Goal: Task Accomplishment & Management: Manage account settings

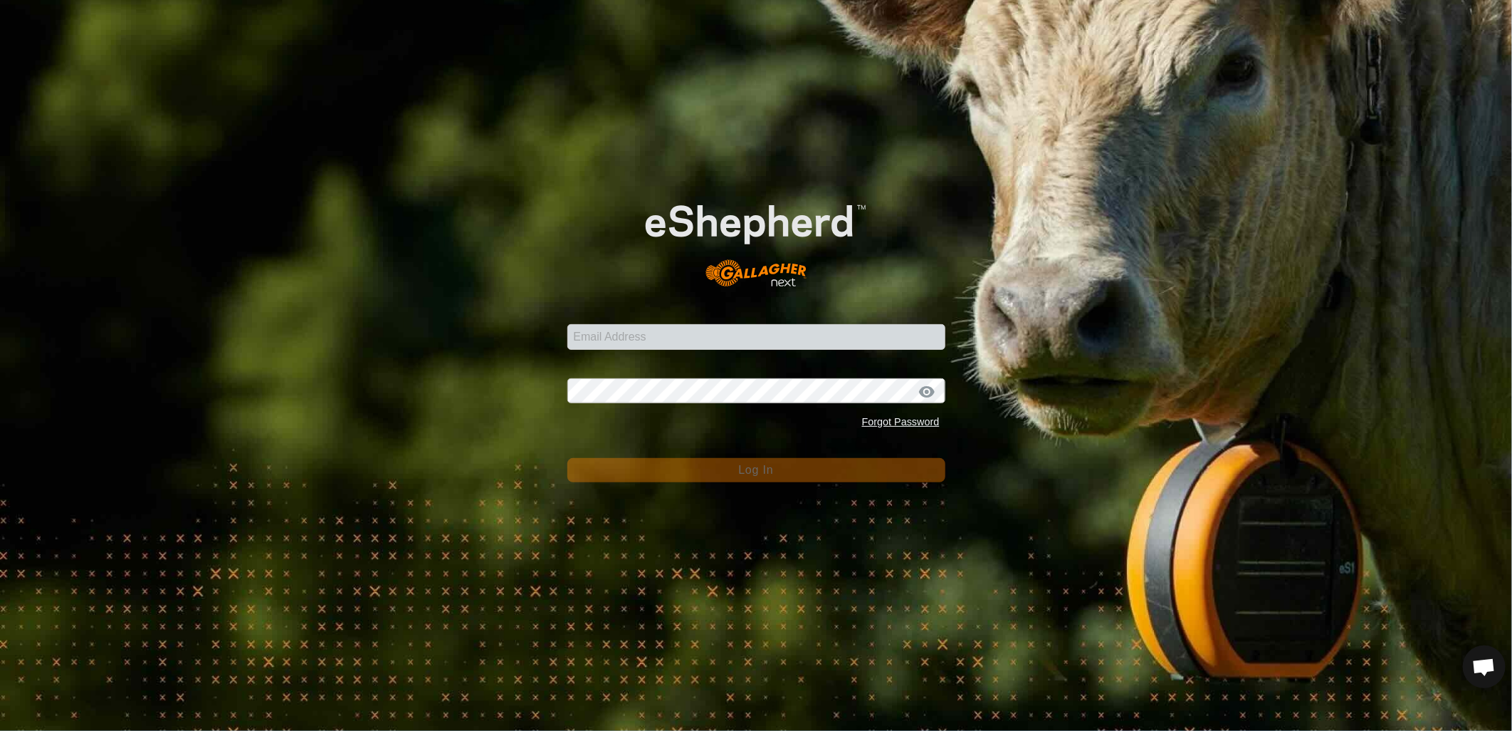
scroll to position [646, 0]
click at [705, 339] on input "Email Address" at bounding box center [756, 337] width 378 height 26
type input "[EMAIL_ADDRESS][PERSON_NAME][DOMAIN_NAME]"
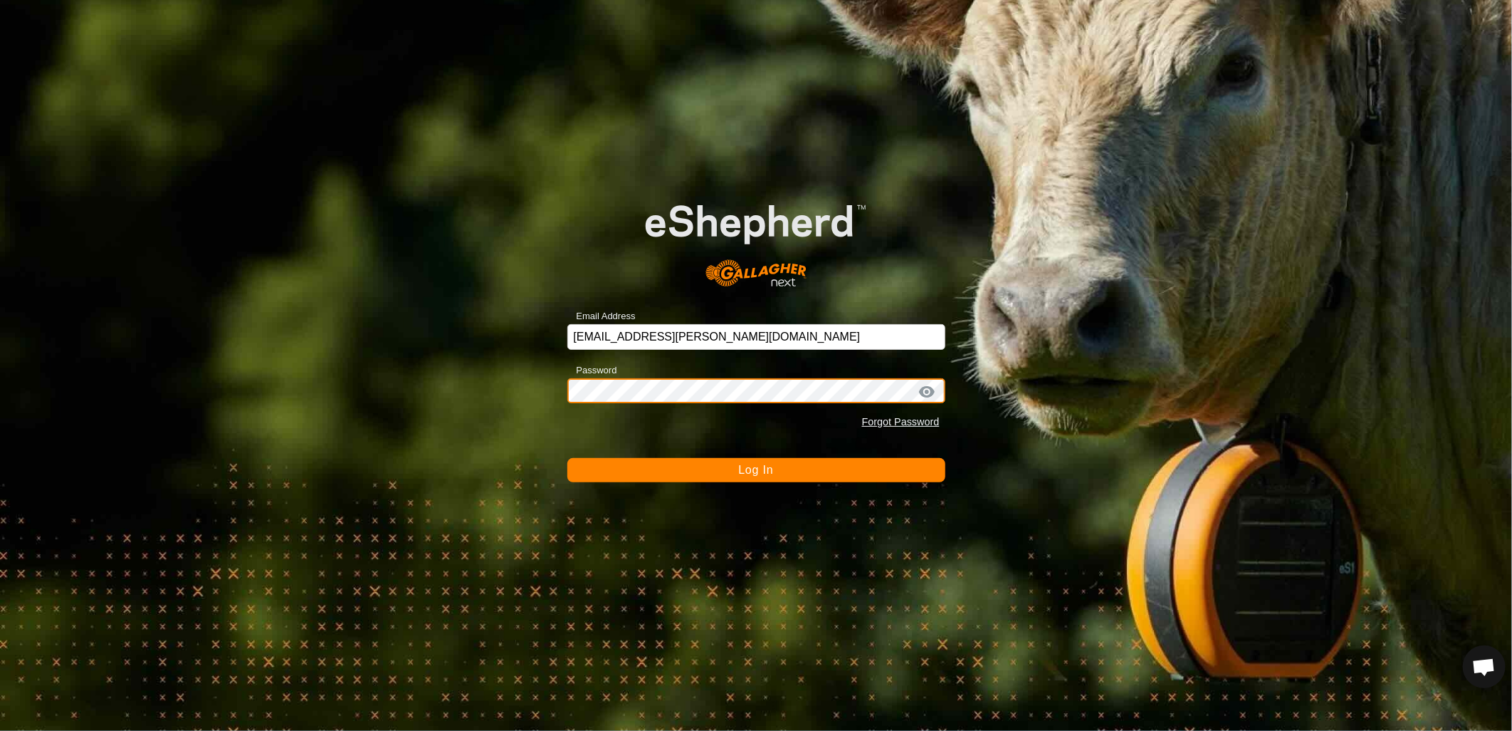
click at [567, 458] on button "Log In" at bounding box center [756, 470] width 378 height 24
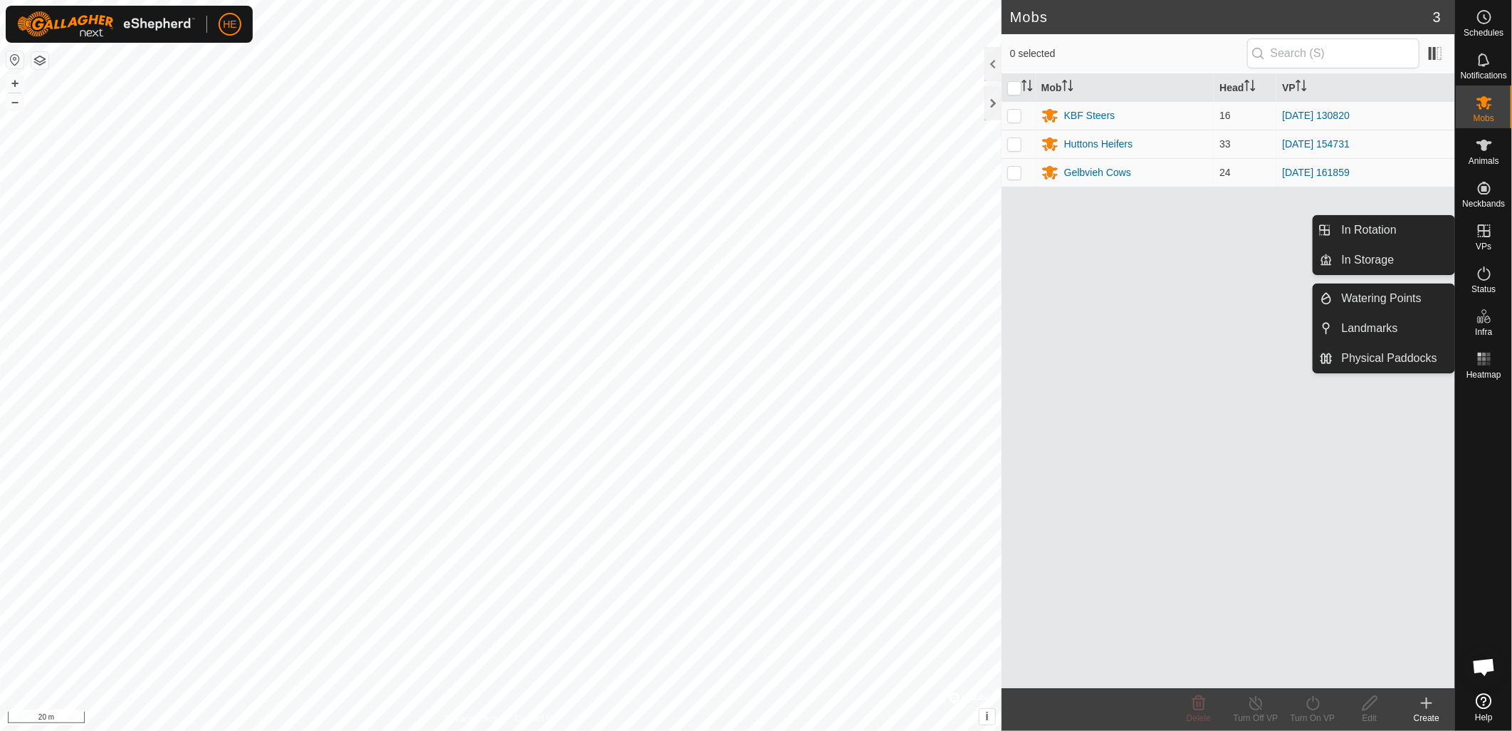
click at [1480, 242] on span "VPs" at bounding box center [1484, 246] width 16 height 9
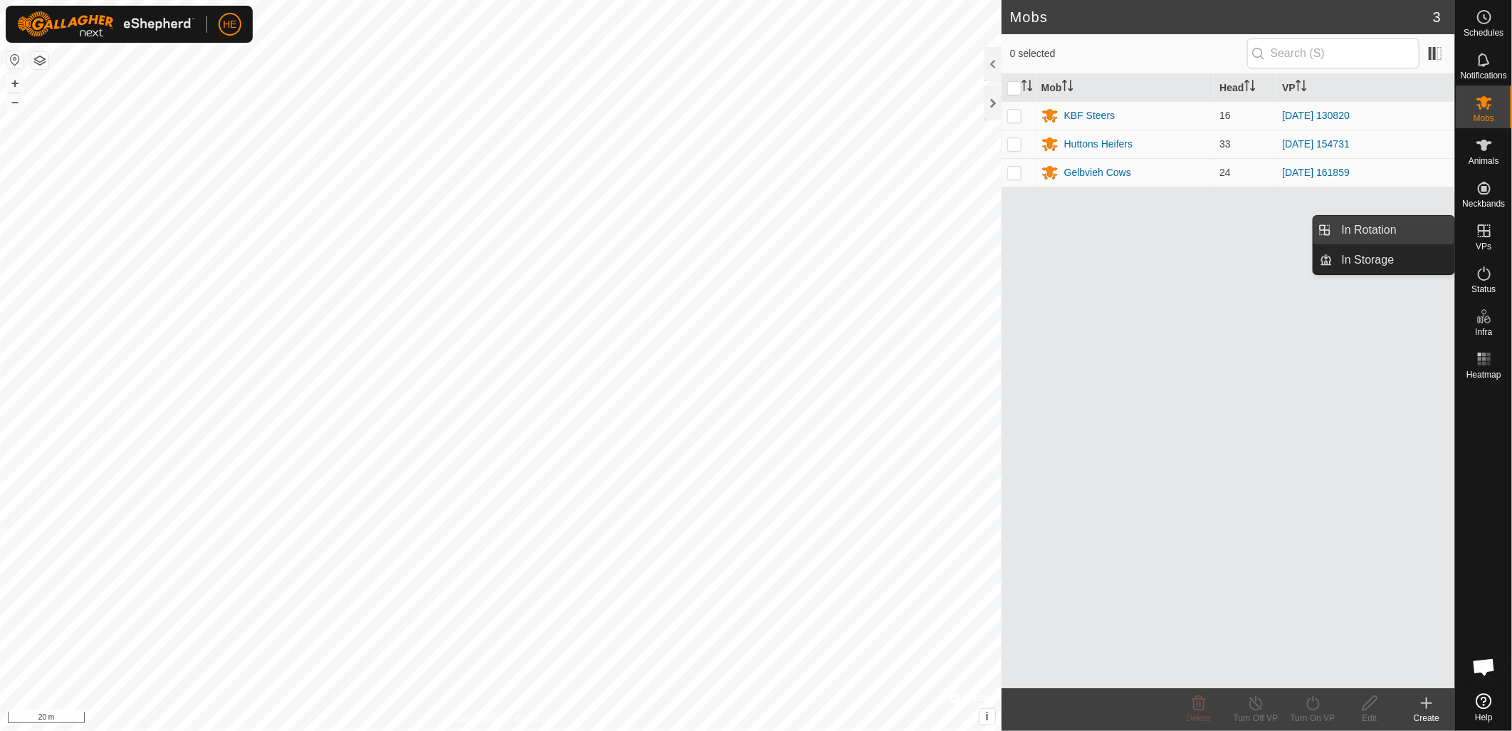
click at [1376, 237] on link "In Rotation" at bounding box center [1395, 230] width 122 height 28
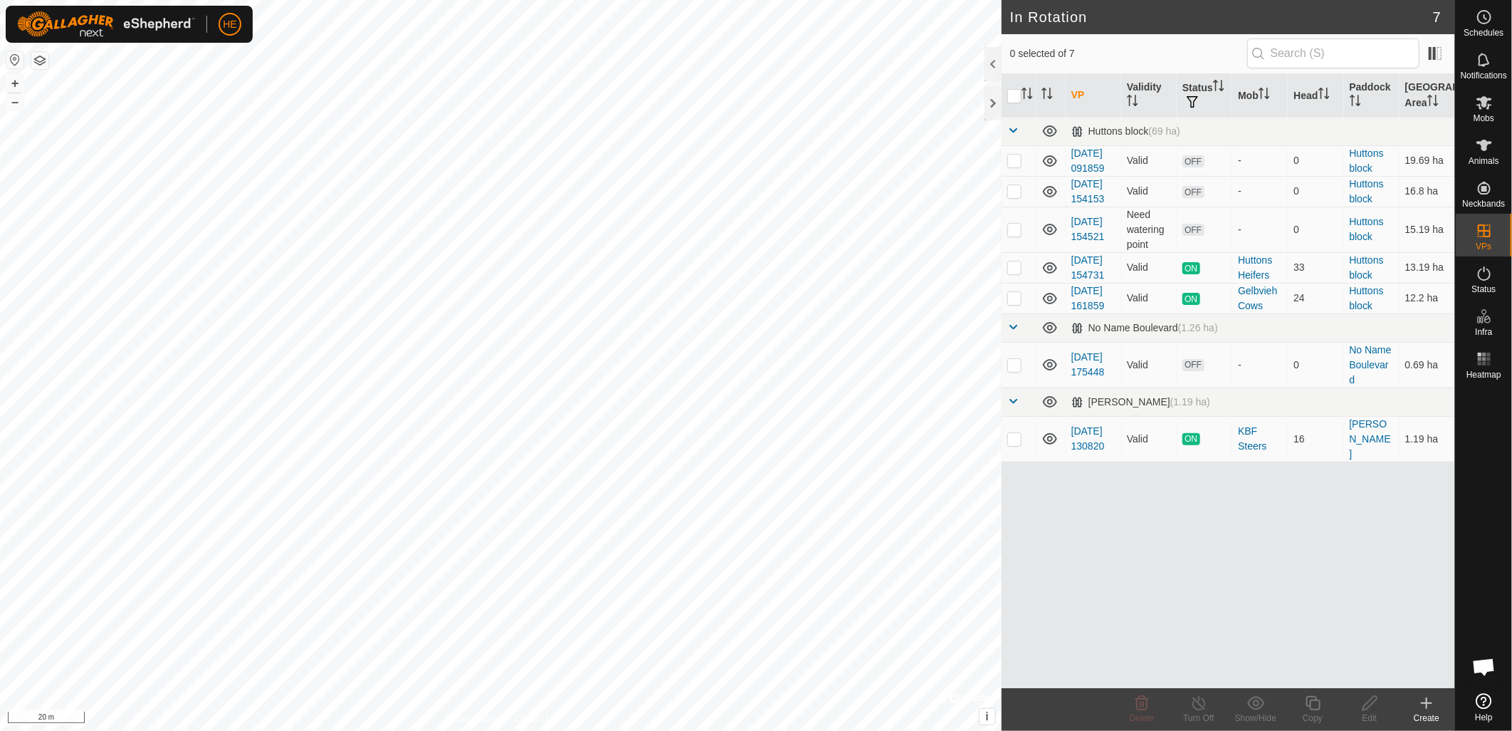
click at [1431, 702] on icon at bounding box center [1426, 702] width 17 height 17
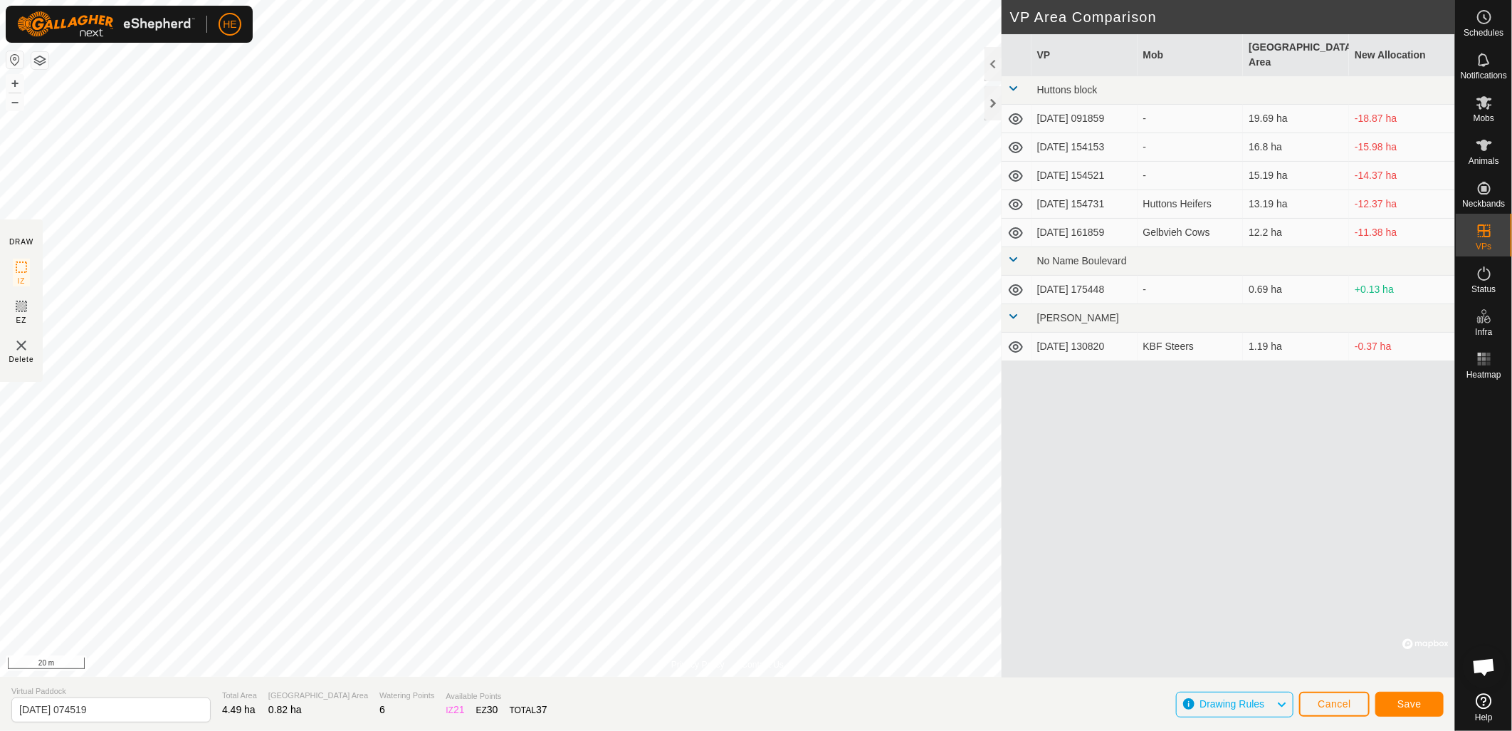
click at [673, 730] on html "HE Schedules Notifications Mobs Animals Neckbands VPs Status Infra Heatmap Help…" at bounding box center [756, 365] width 1512 height 731
click at [1421, 709] on button "Save" at bounding box center [1410, 703] width 68 height 25
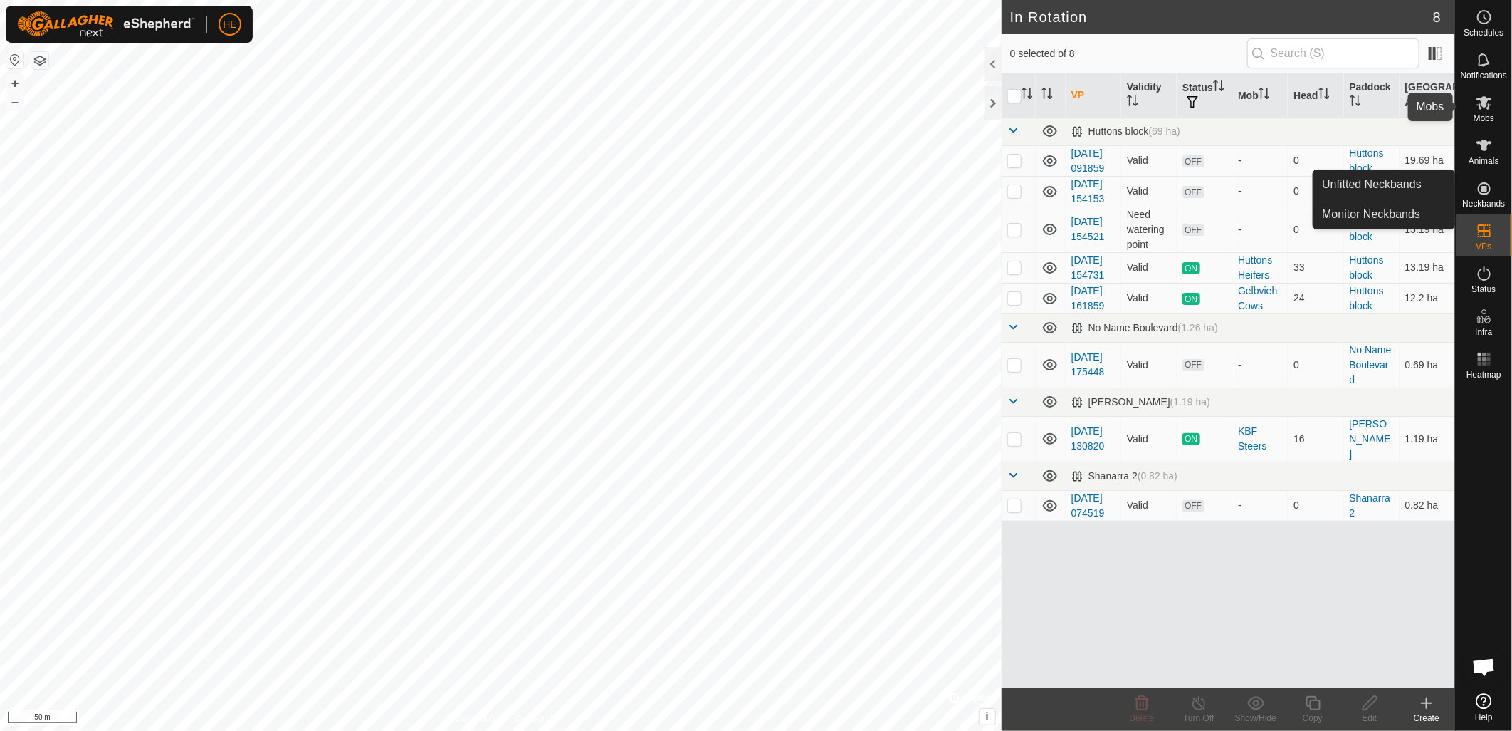
click at [1485, 114] on span "Mobs" at bounding box center [1484, 118] width 21 height 9
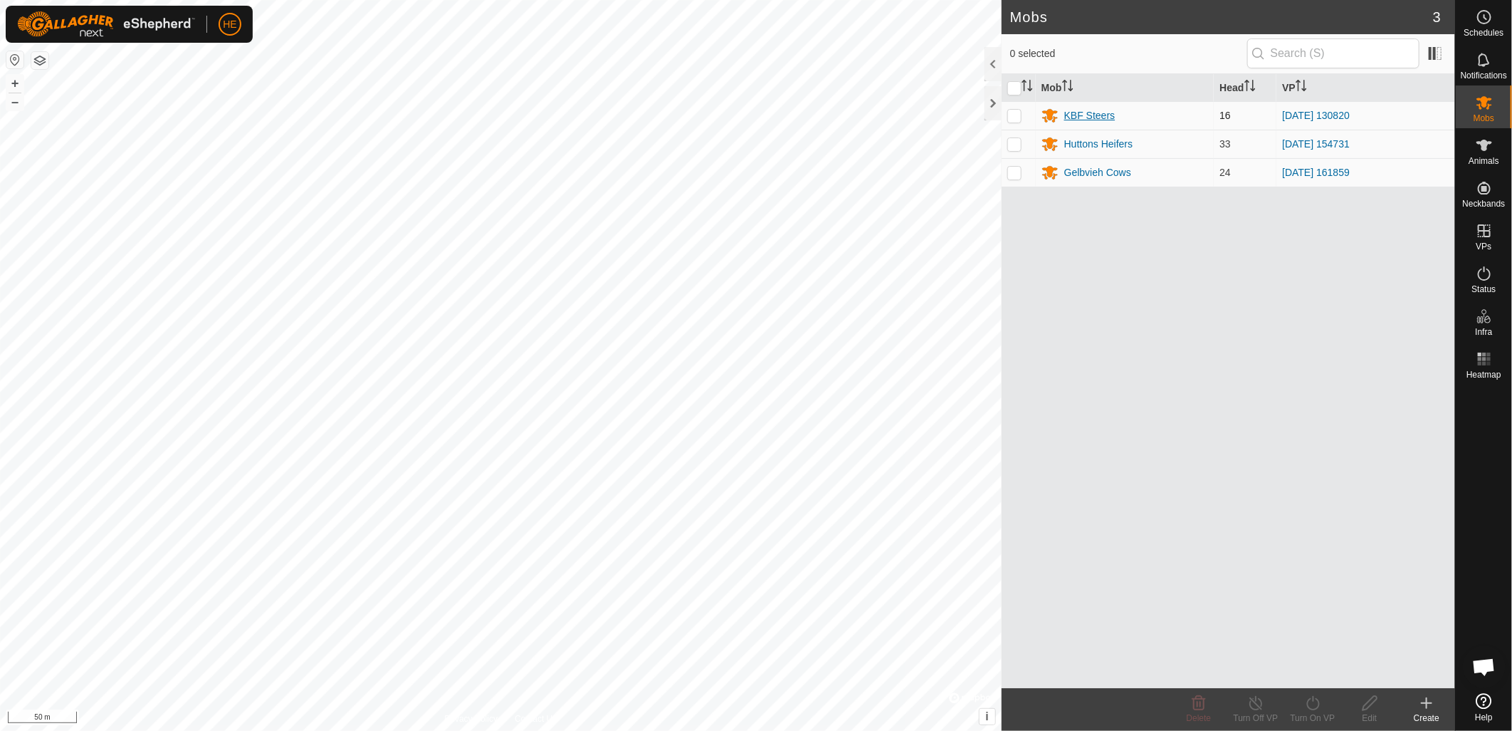
click at [1085, 114] on div "KBF Steers" at bounding box center [1089, 115] width 51 height 15
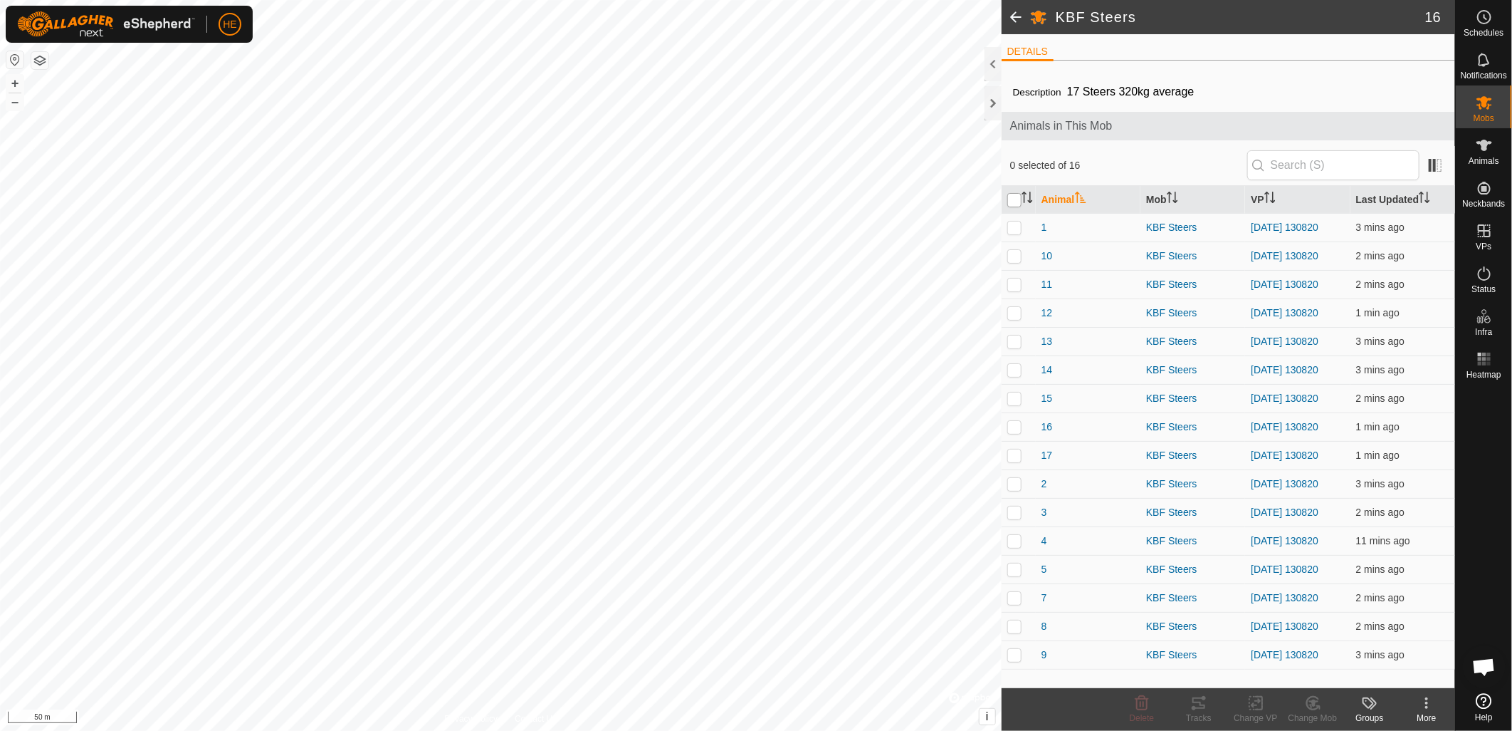
click at [1015, 197] on input "checkbox" at bounding box center [1015, 200] width 14 height 14
checkbox input "true"
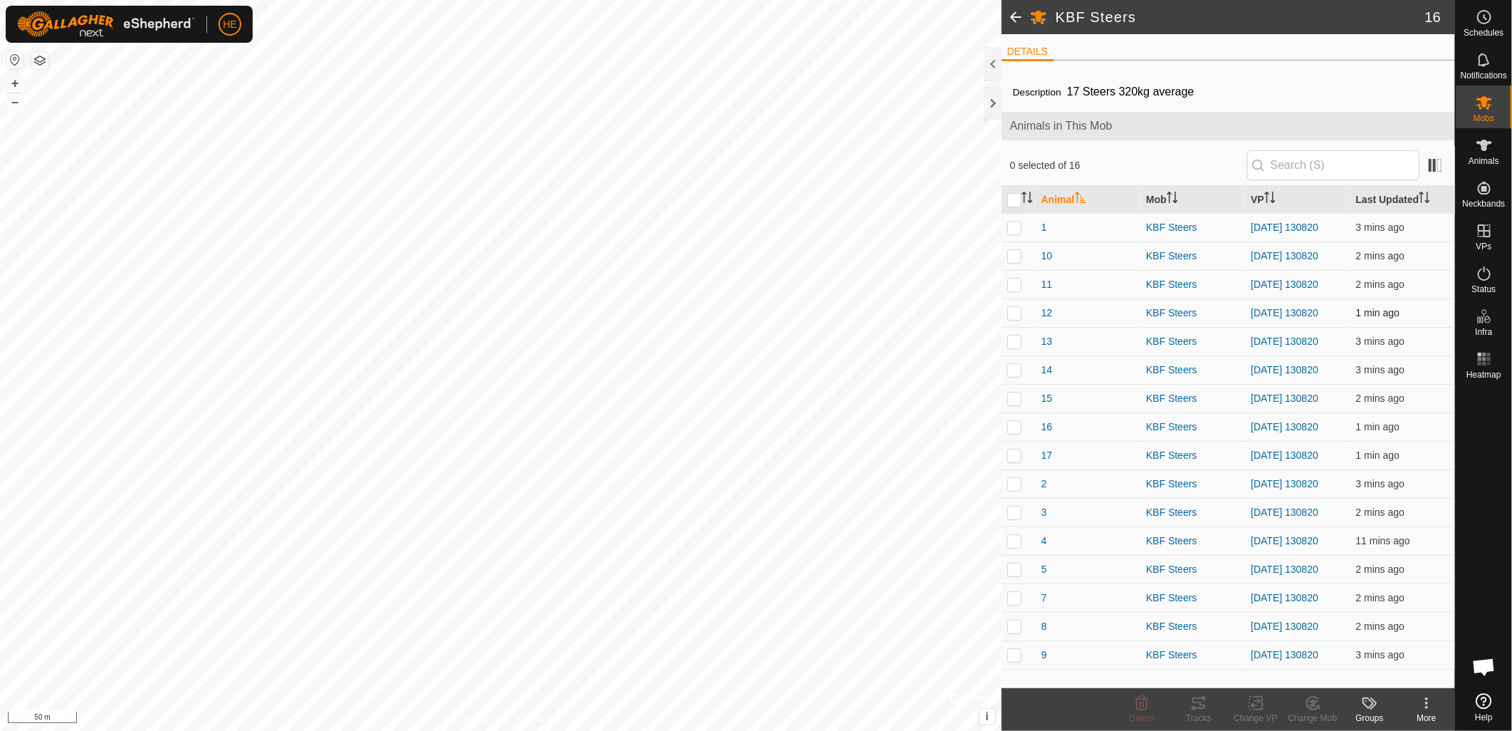
checkbox input "true"
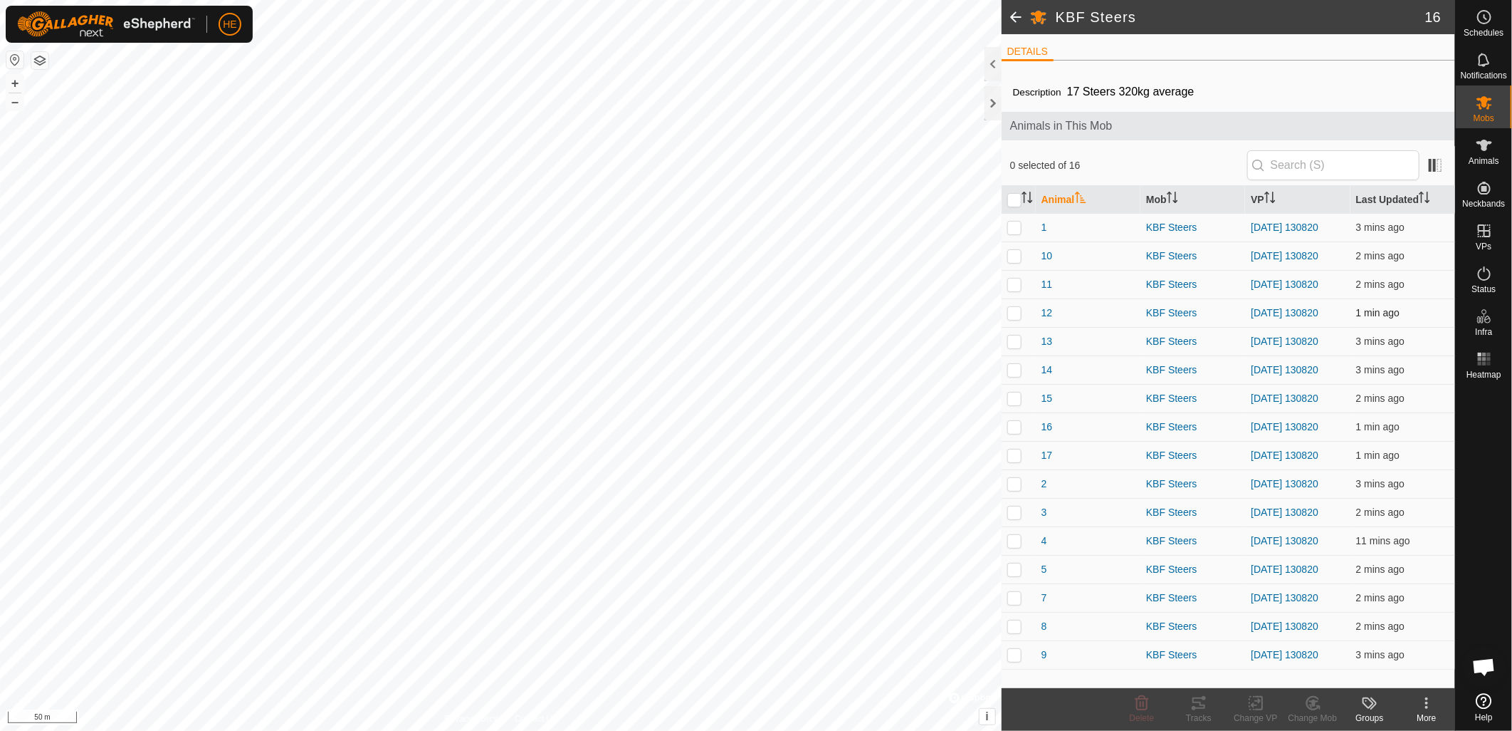
checkbox input "true"
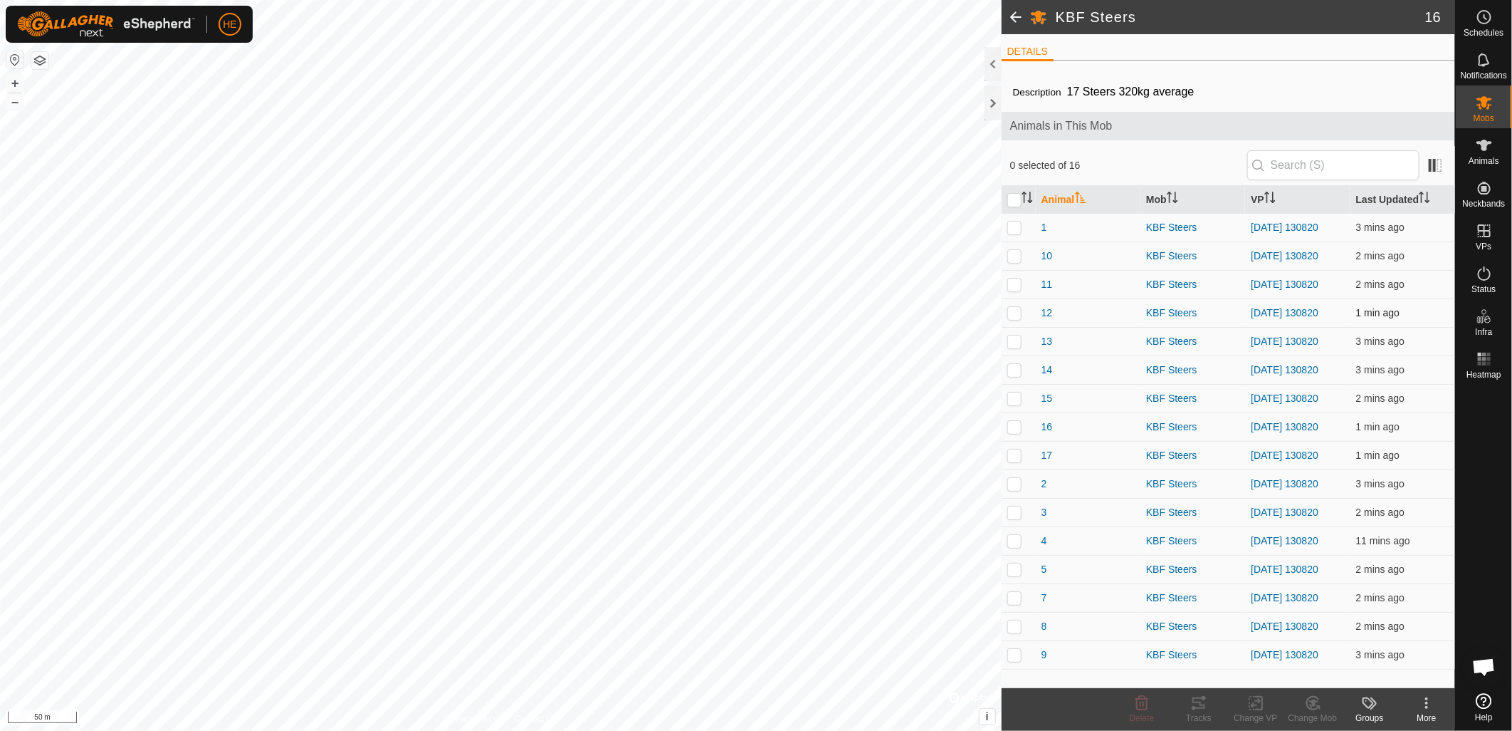
checkbox input "true"
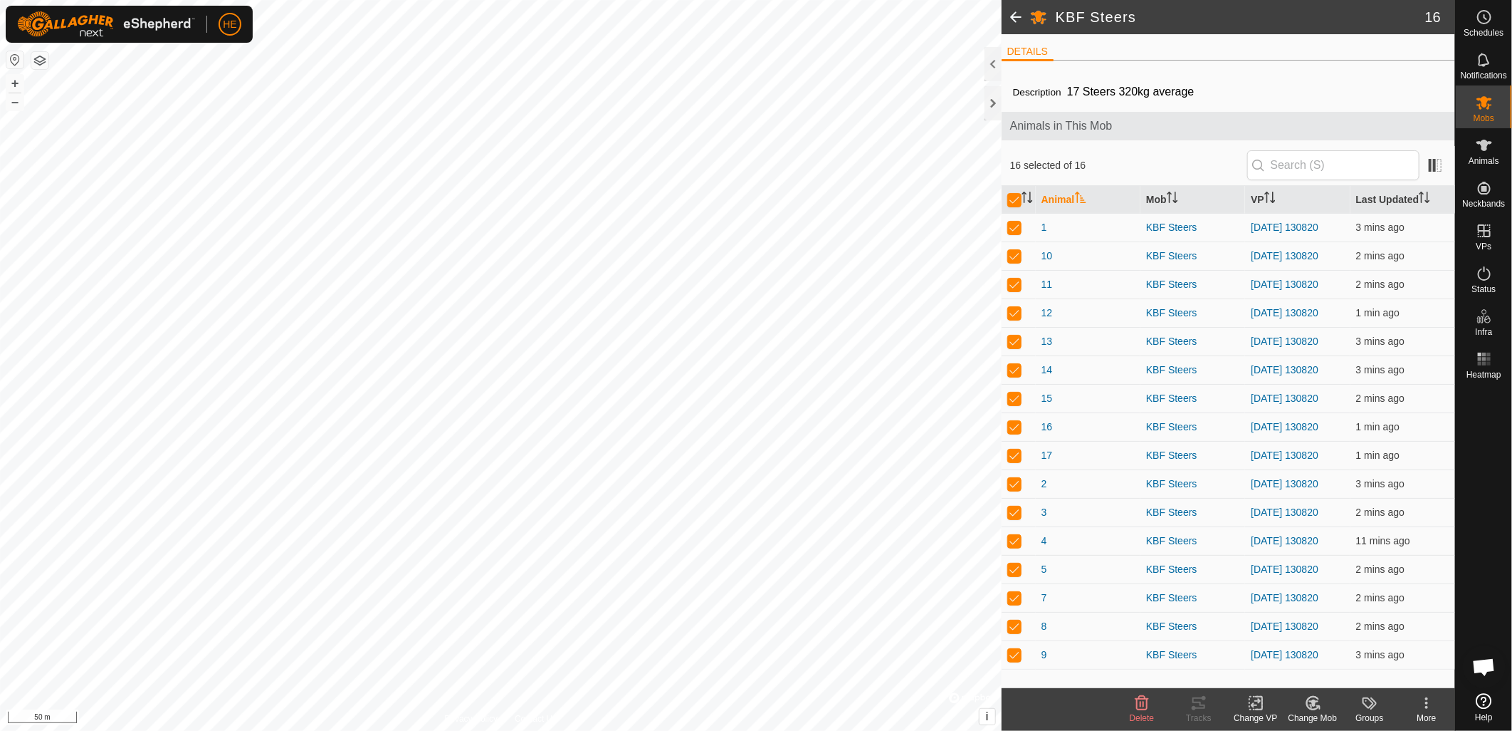
click at [1262, 713] on div "Change VP" at bounding box center [1256, 717] width 57 height 13
click at [1263, 644] on link "Choose VP..." at bounding box center [1298, 642] width 141 height 28
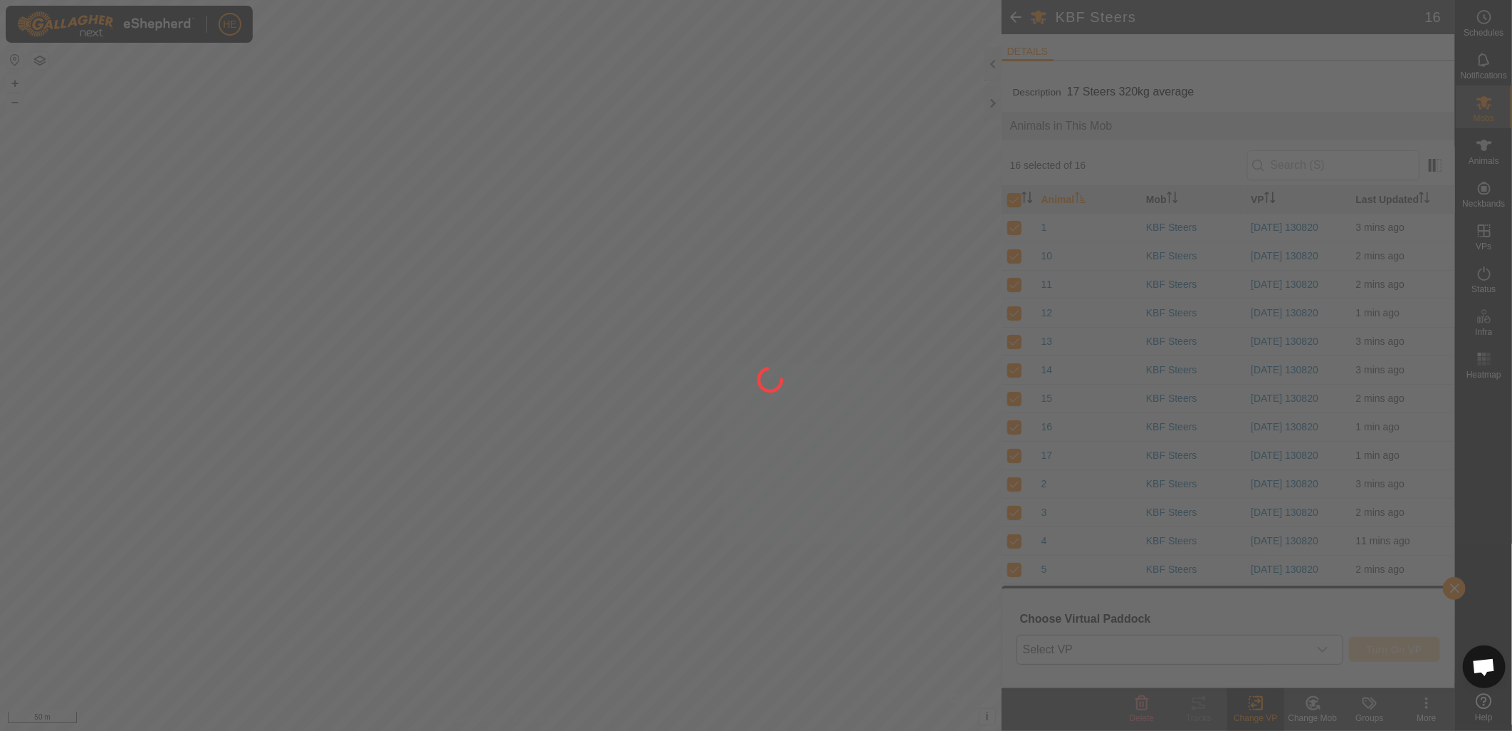
click at [1138, 648] on div at bounding box center [756, 365] width 1512 height 731
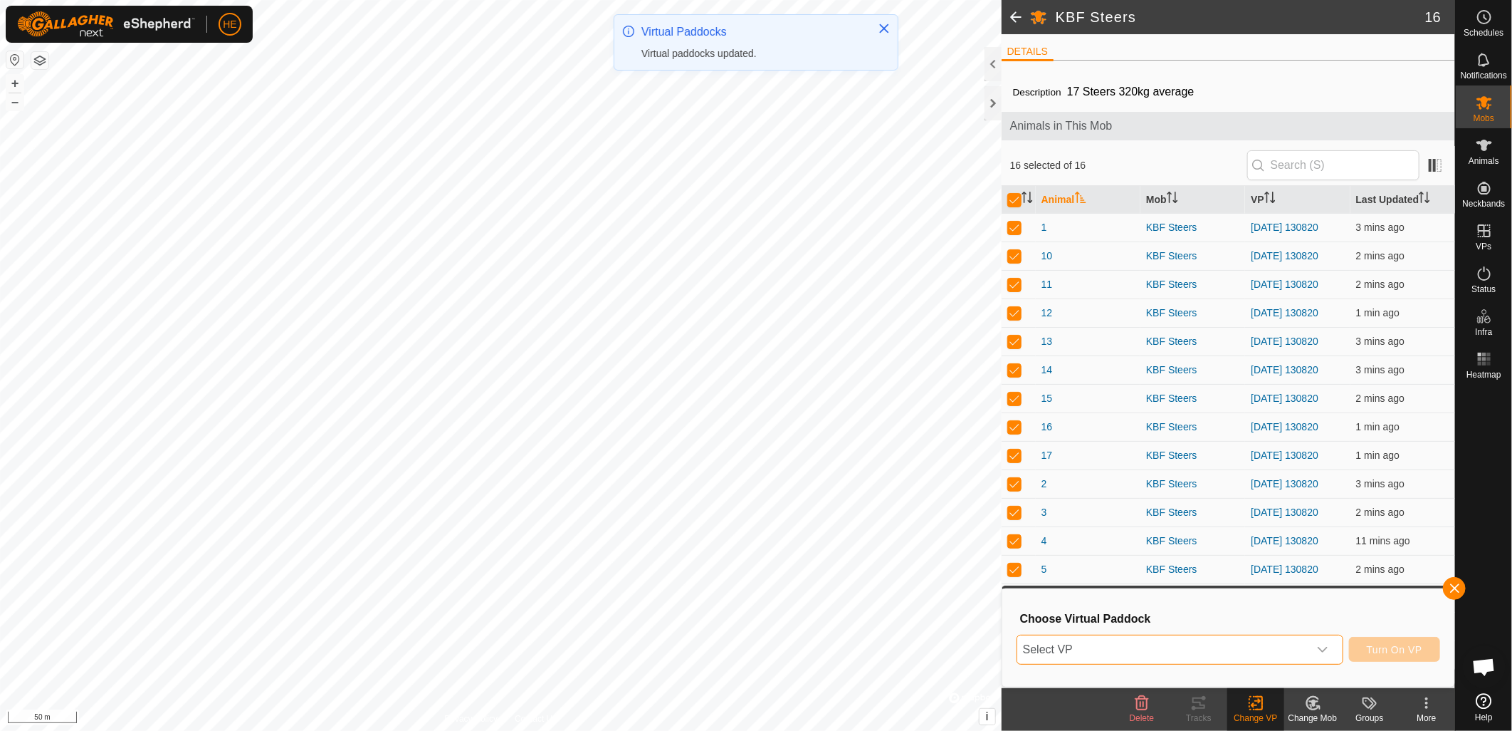
click at [1147, 652] on span "Select VP" at bounding box center [1162, 649] width 291 height 28
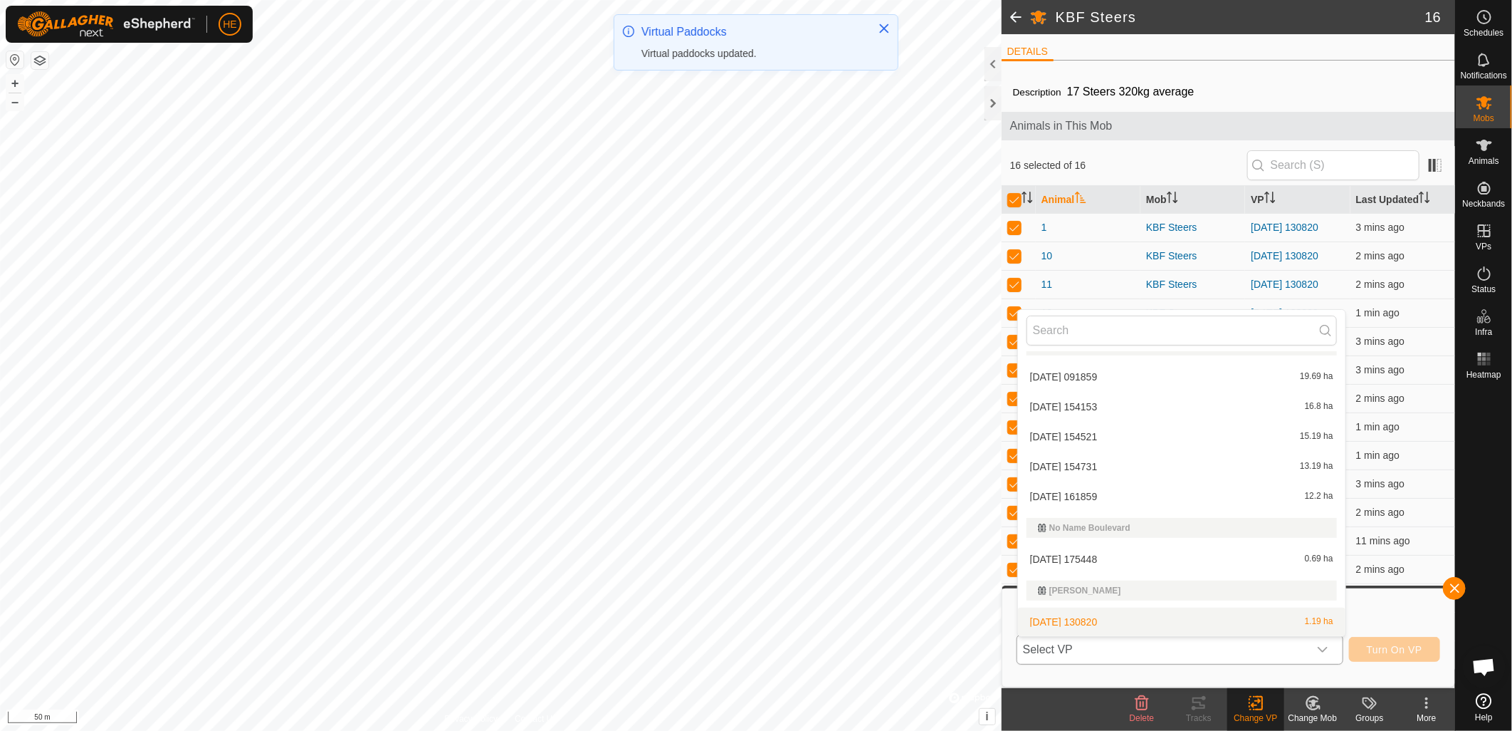
scroll to position [83, 0]
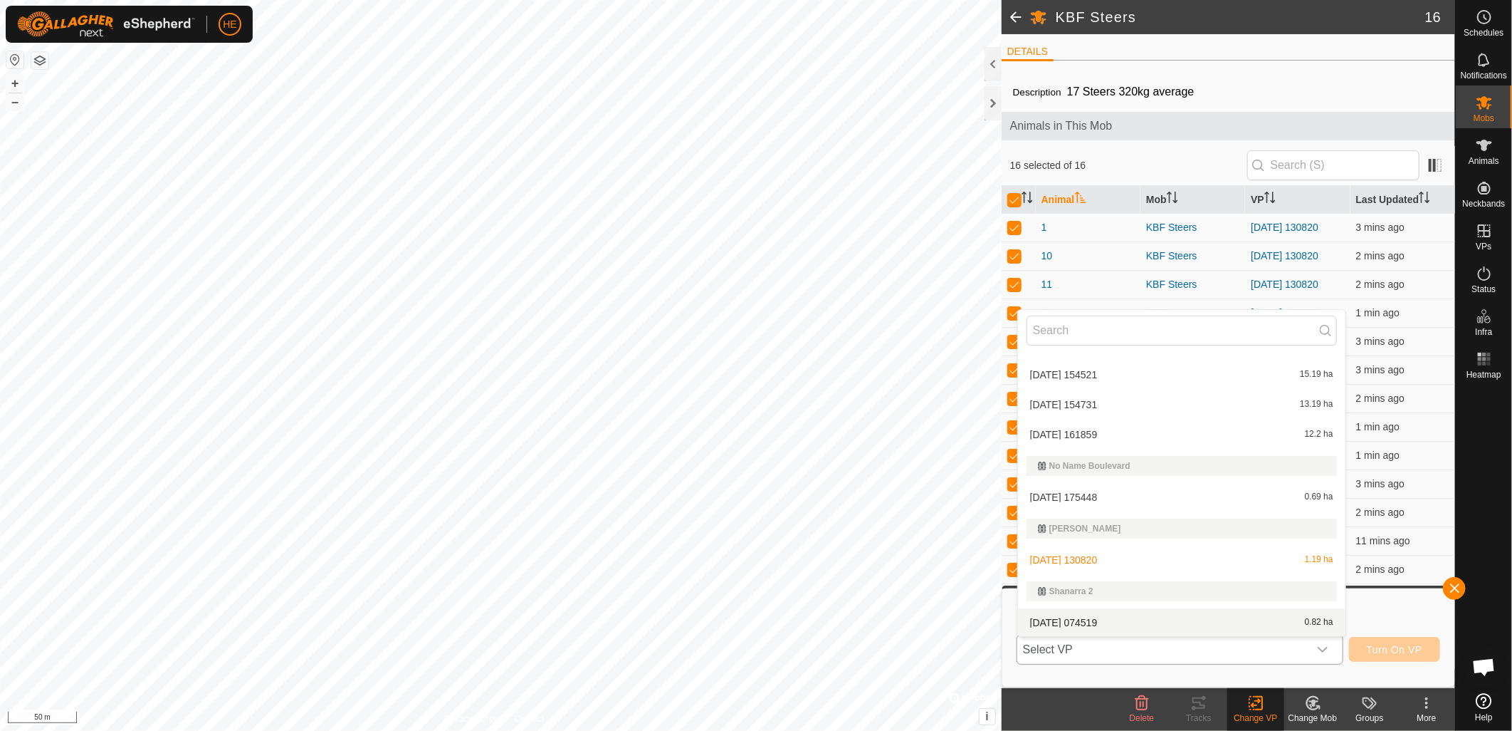
click at [1142, 622] on li "[DATE] 074519 0.82 ha" at bounding box center [1182, 622] width 328 height 28
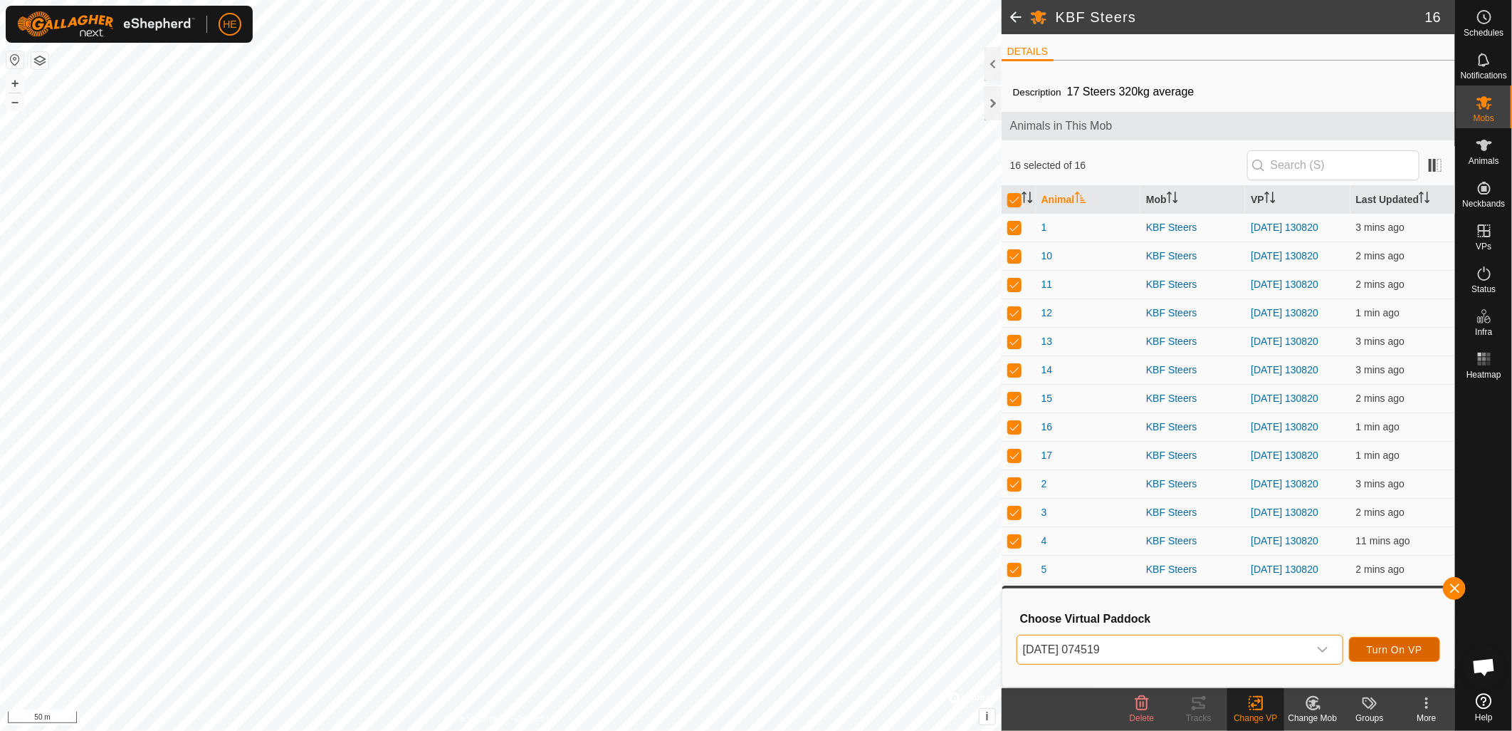
click at [1383, 645] on span "Turn On VP" at bounding box center [1395, 649] width 56 height 11
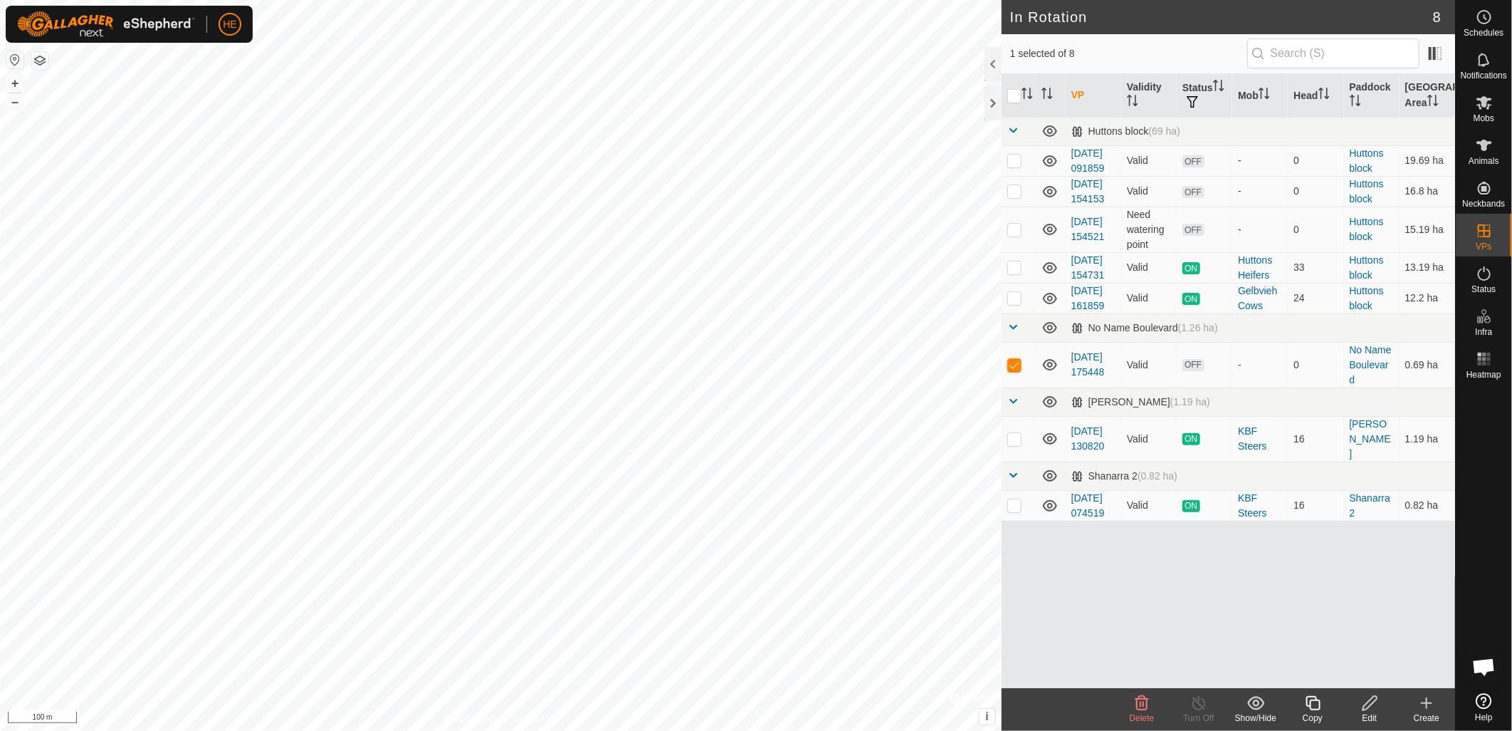
click at [1136, 703] on icon at bounding box center [1142, 702] width 17 height 17
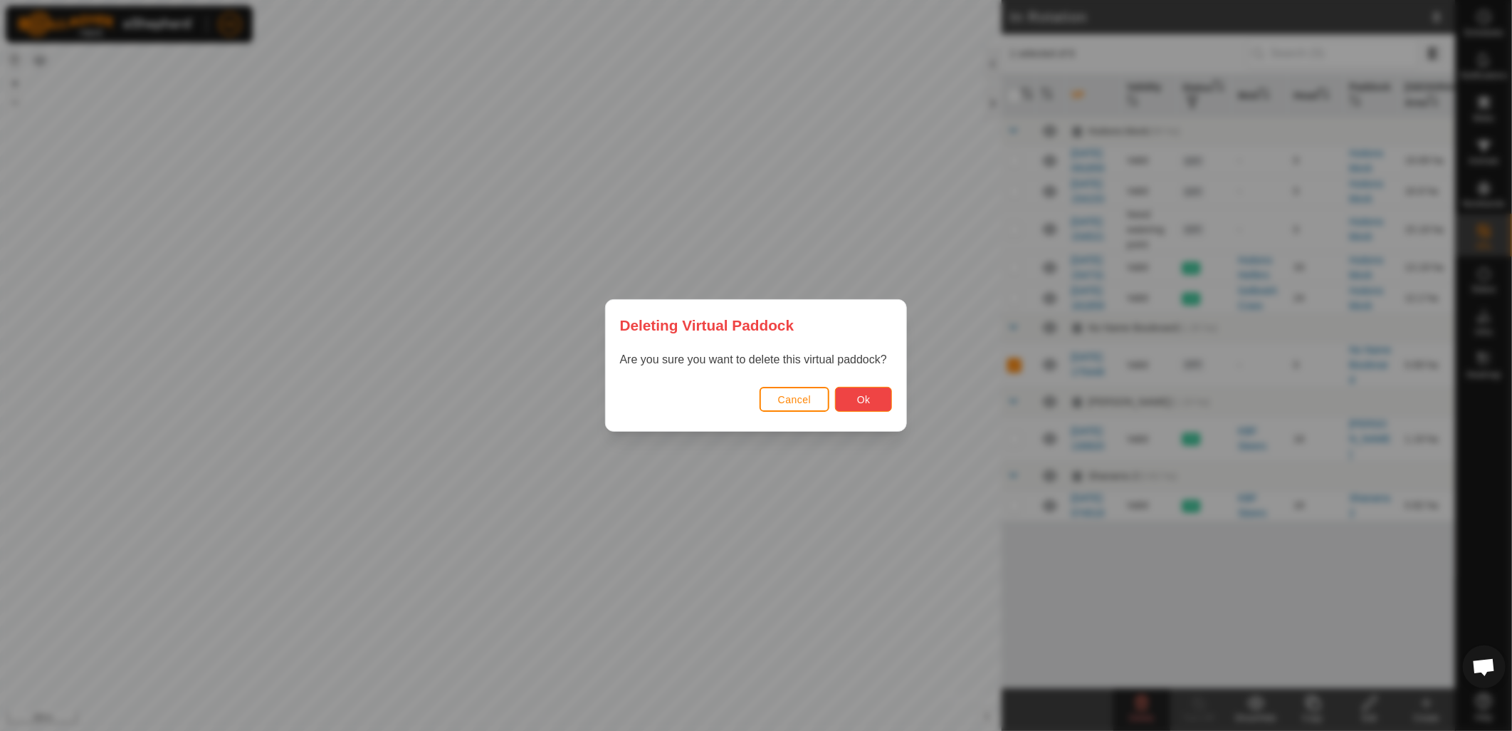
click at [857, 394] on button "Ok" at bounding box center [863, 399] width 57 height 25
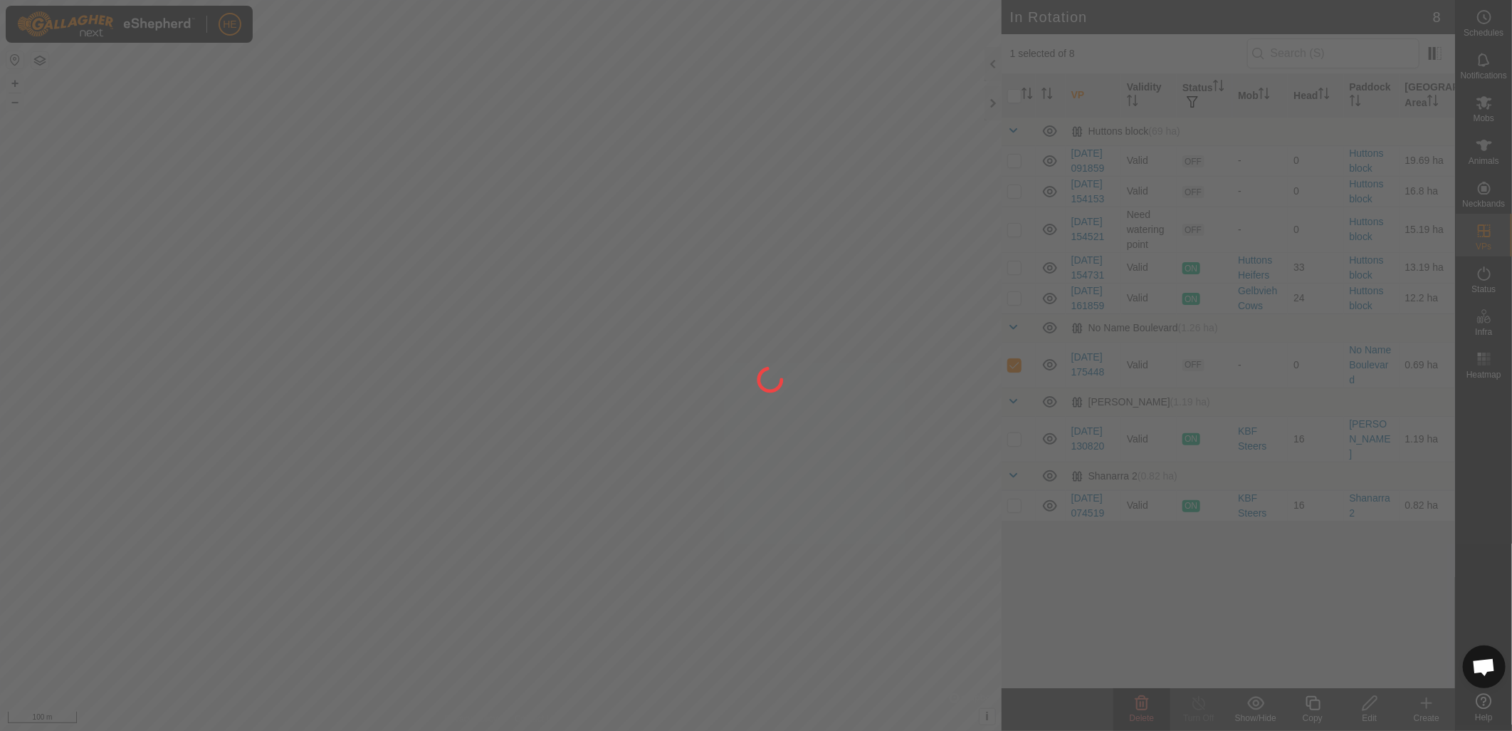
checkbox input "false"
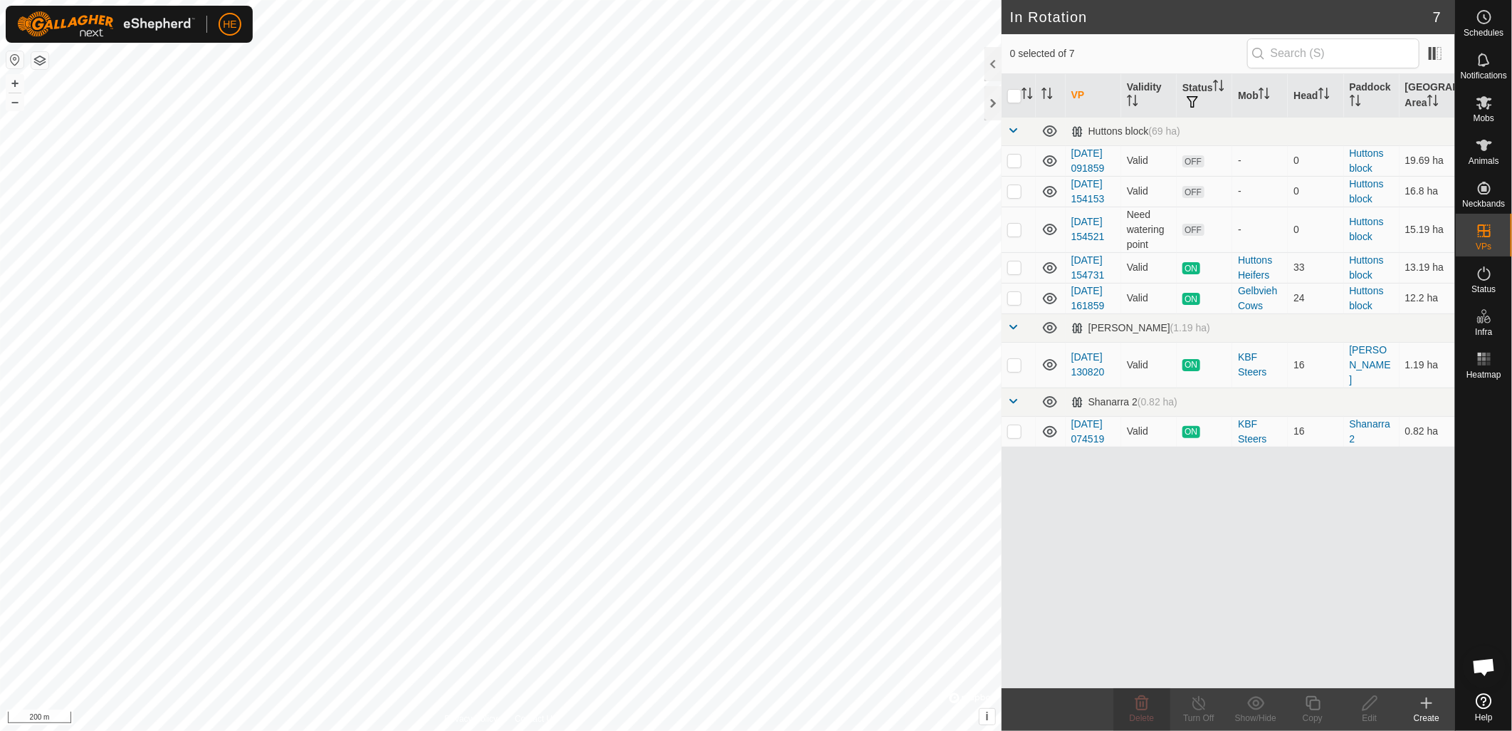
click at [1437, 703] on create-svg-icon at bounding box center [1426, 702] width 57 height 17
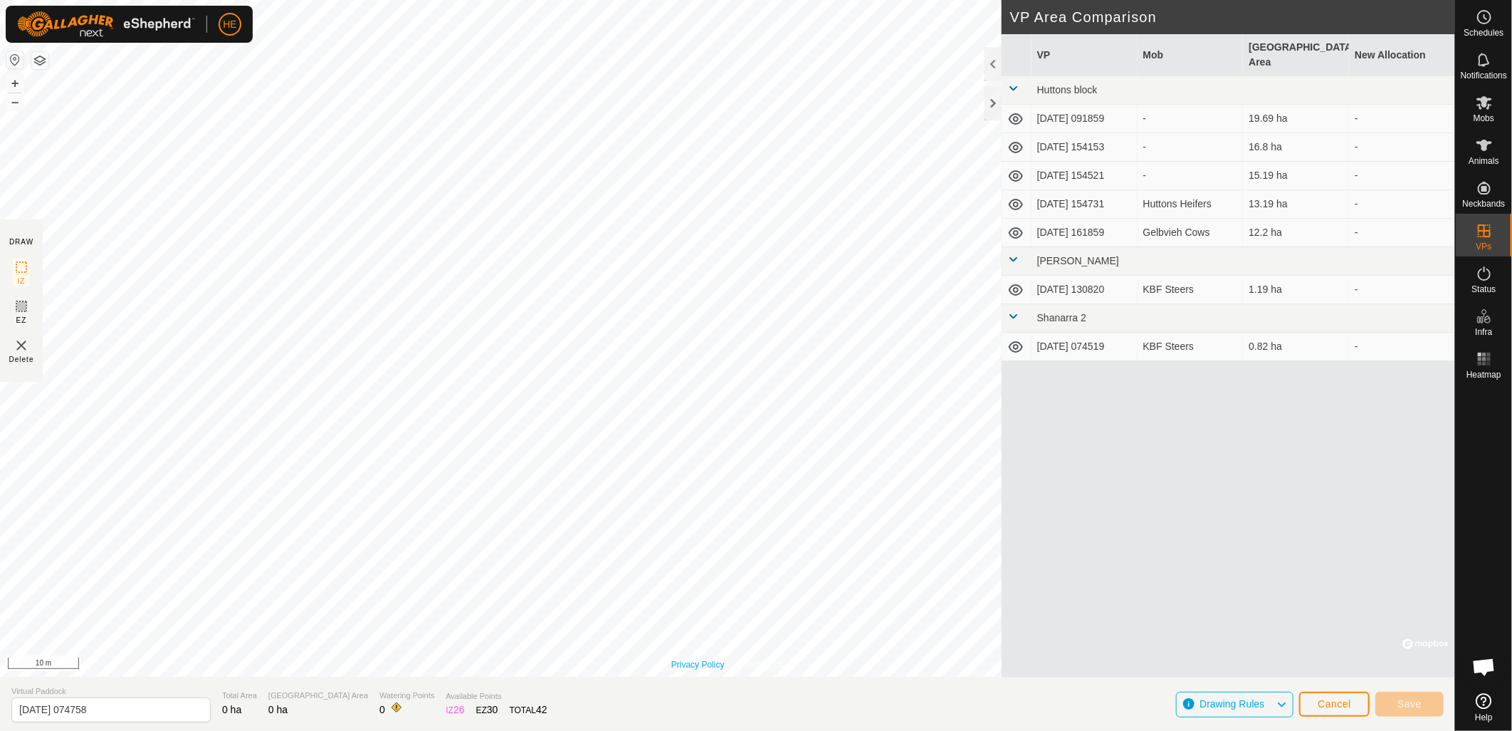
click at [673, 730] on html "HE Schedules Notifications Mobs Animals Neckbands VPs Status Infra Heatmap Help…" at bounding box center [756, 365] width 1512 height 731
click at [686, 686] on div "Privacy Policy Contact Us WP 37 Type: trough Capacity: 1000L Water Level: 100% …" at bounding box center [727, 365] width 1455 height 731
click at [682, 684] on div "Privacy Policy Contact Us WP 37 Type: trough Capacity: 1000L Water Level: 100% …" at bounding box center [727, 365] width 1455 height 731
click at [1339, 706] on span "Cancel" at bounding box center [1334, 703] width 33 height 11
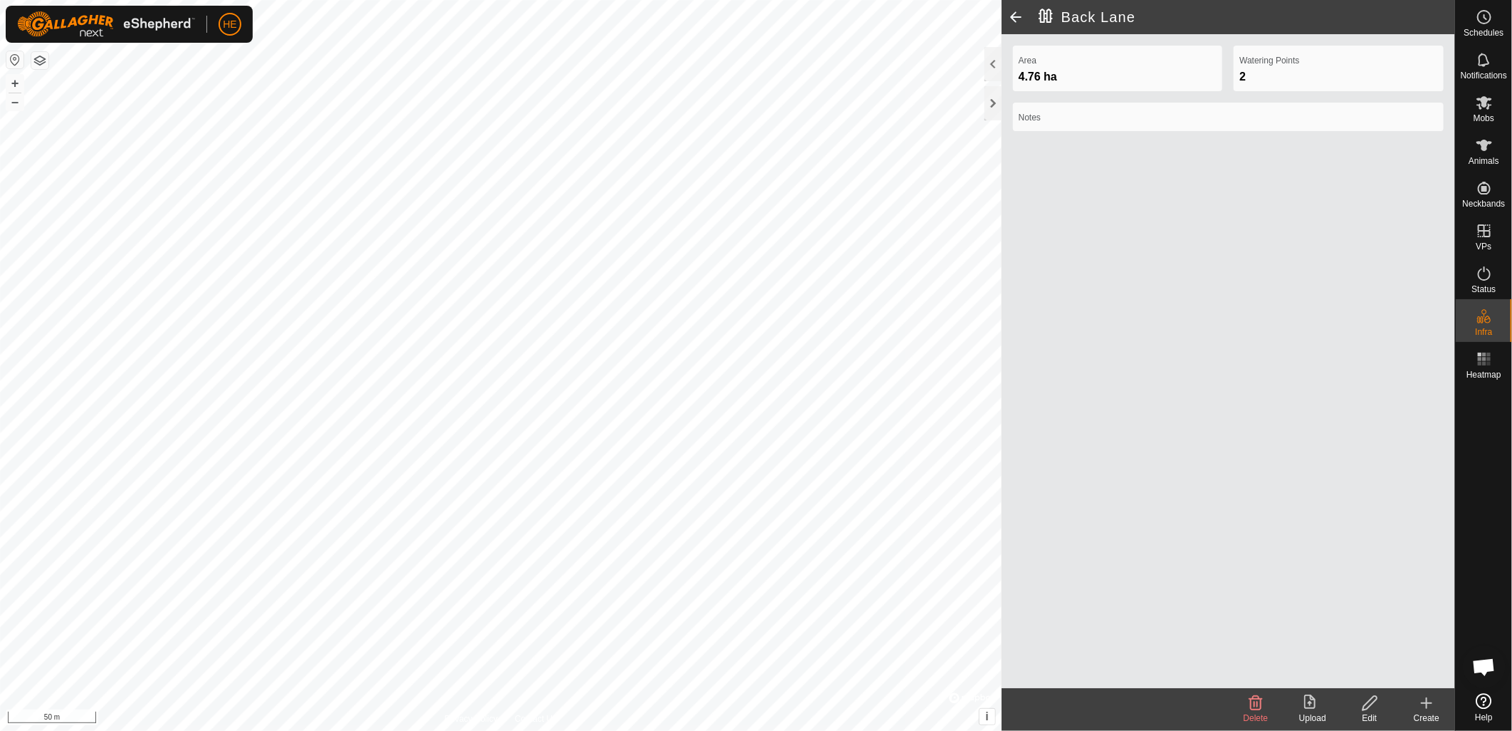
click at [1364, 705] on icon at bounding box center [1370, 703] width 14 height 14
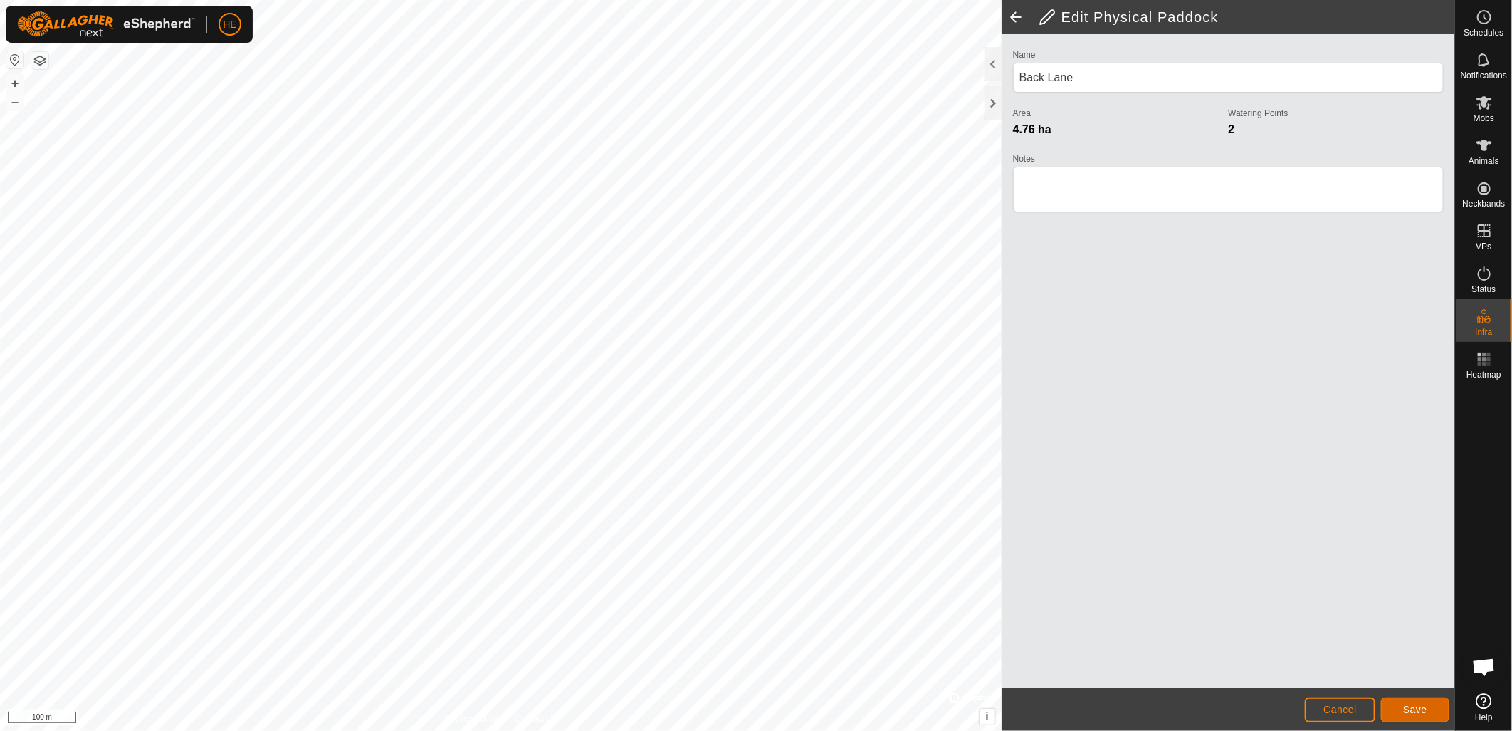
click at [1425, 714] on span "Save" at bounding box center [1415, 708] width 24 height 11
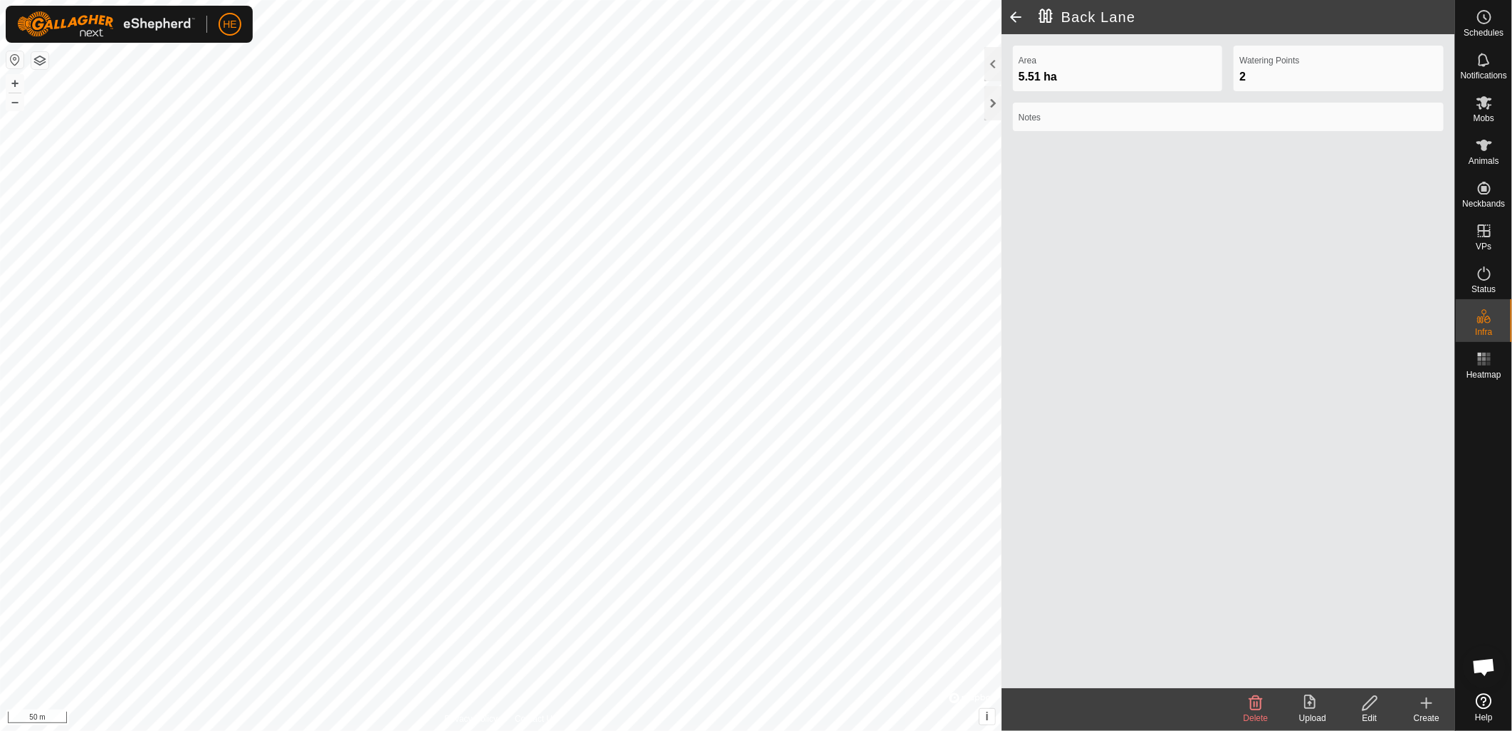
click at [1377, 719] on div "Edit" at bounding box center [1369, 717] width 57 height 13
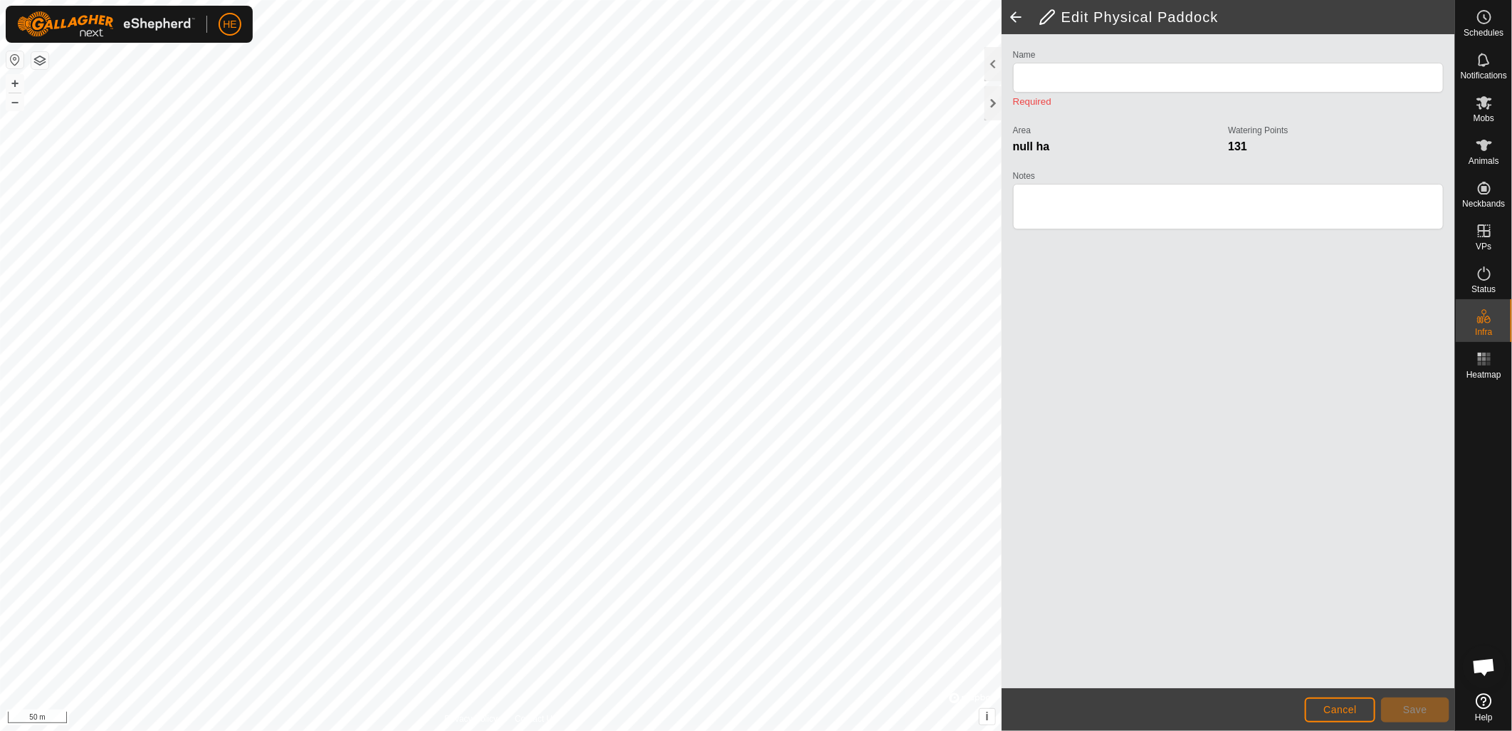
type input "Back Lane"
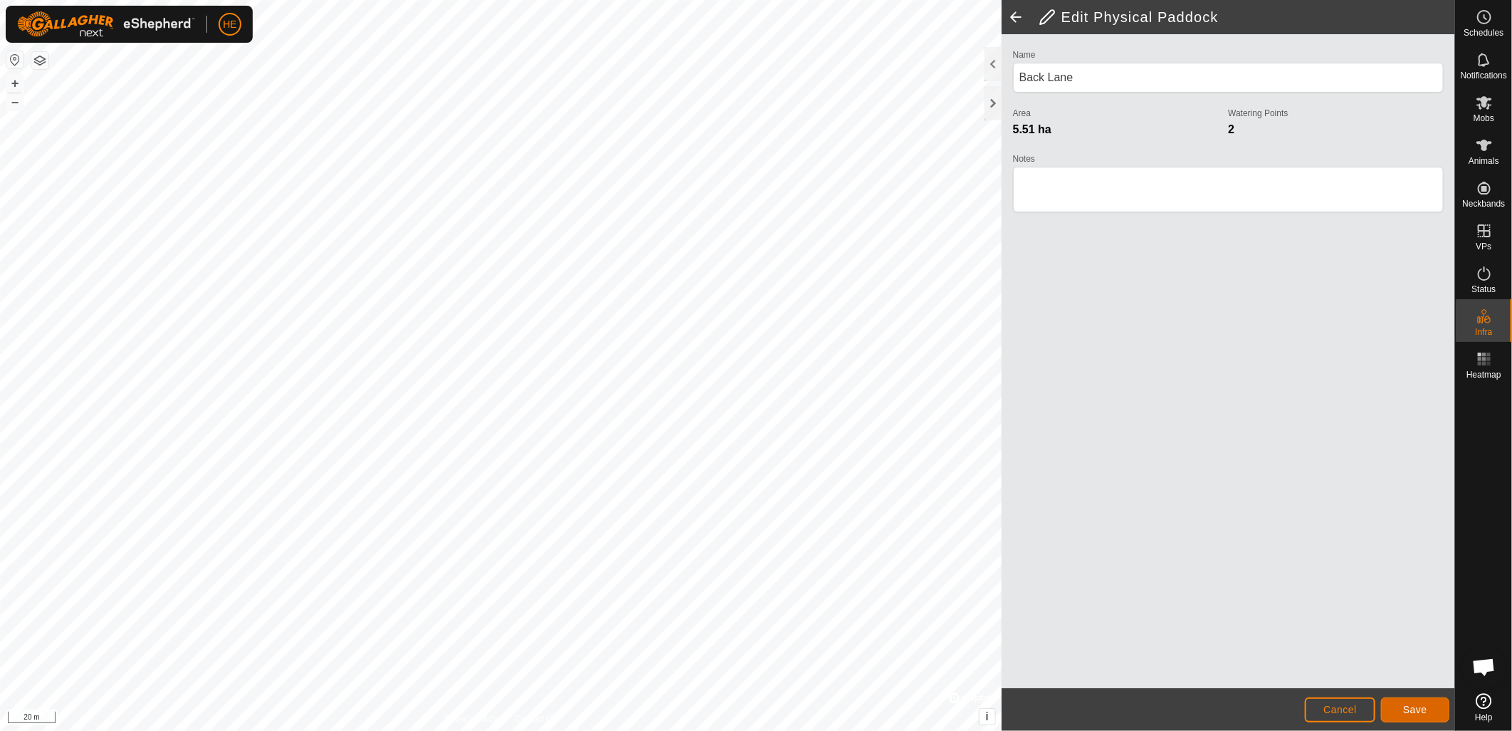
click at [1438, 711] on button "Save" at bounding box center [1415, 709] width 68 height 25
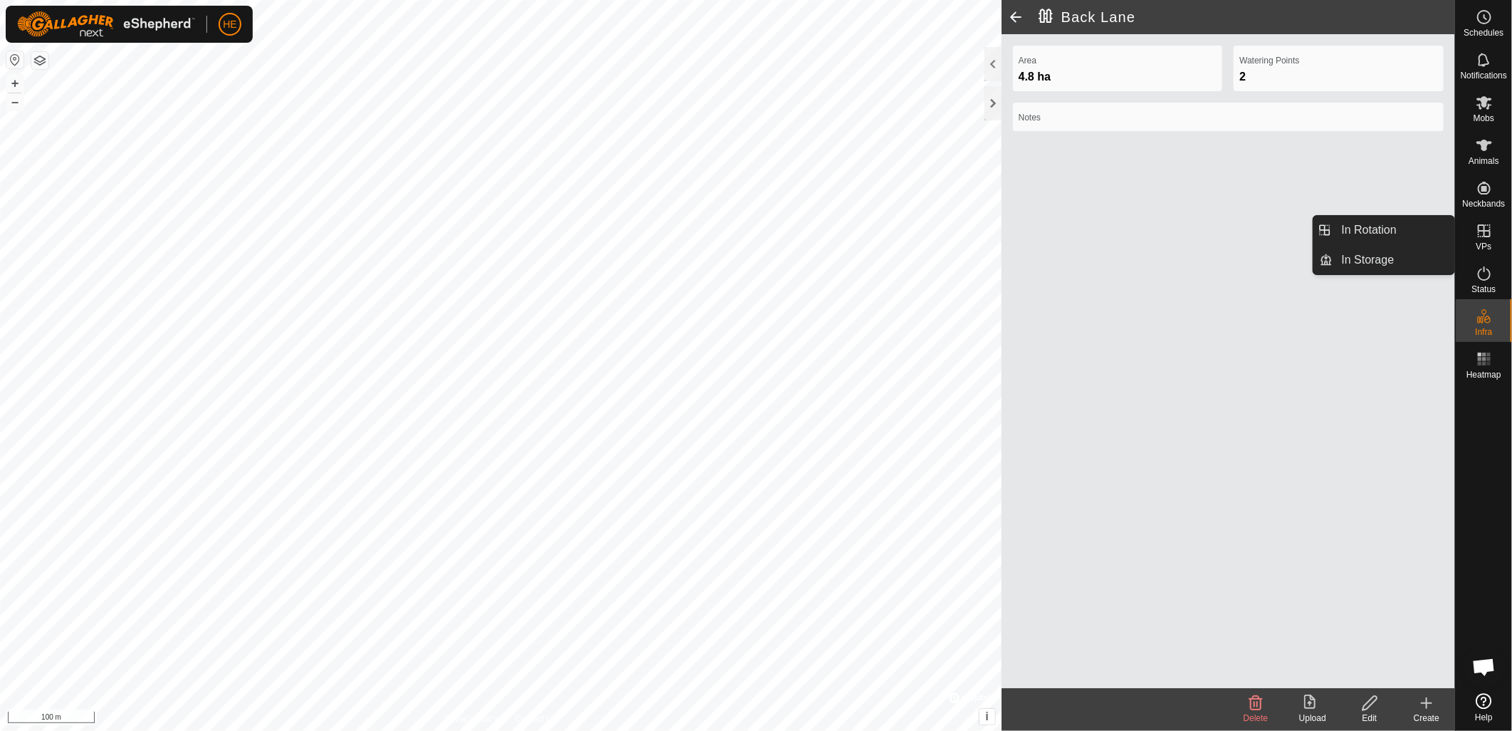
click at [1481, 239] on es-virtualpaddocks-svg-icon at bounding box center [1485, 230] width 26 height 23
click at [1428, 226] on link "In Rotation" at bounding box center [1395, 230] width 122 height 28
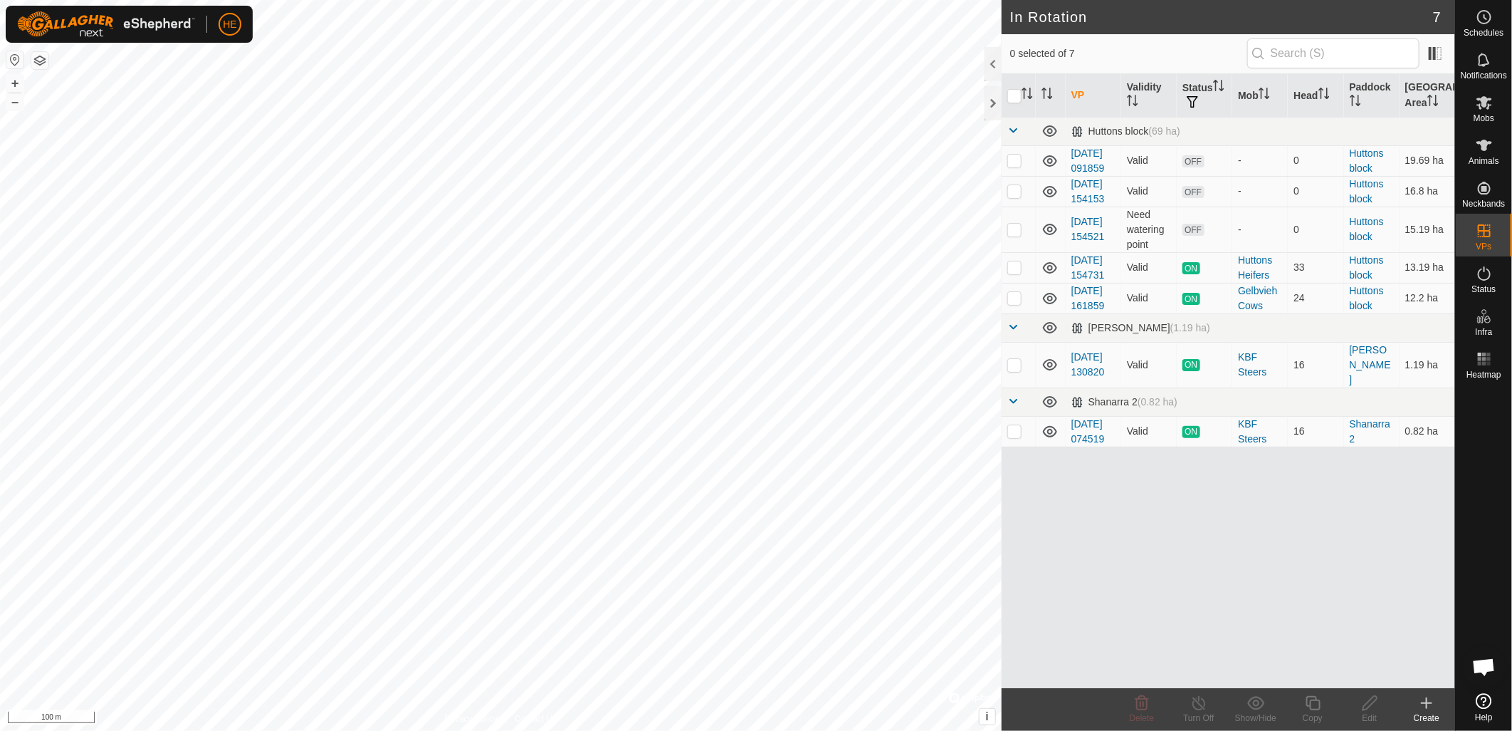
click at [1427, 713] on div "Create" at bounding box center [1426, 717] width 57 height 13
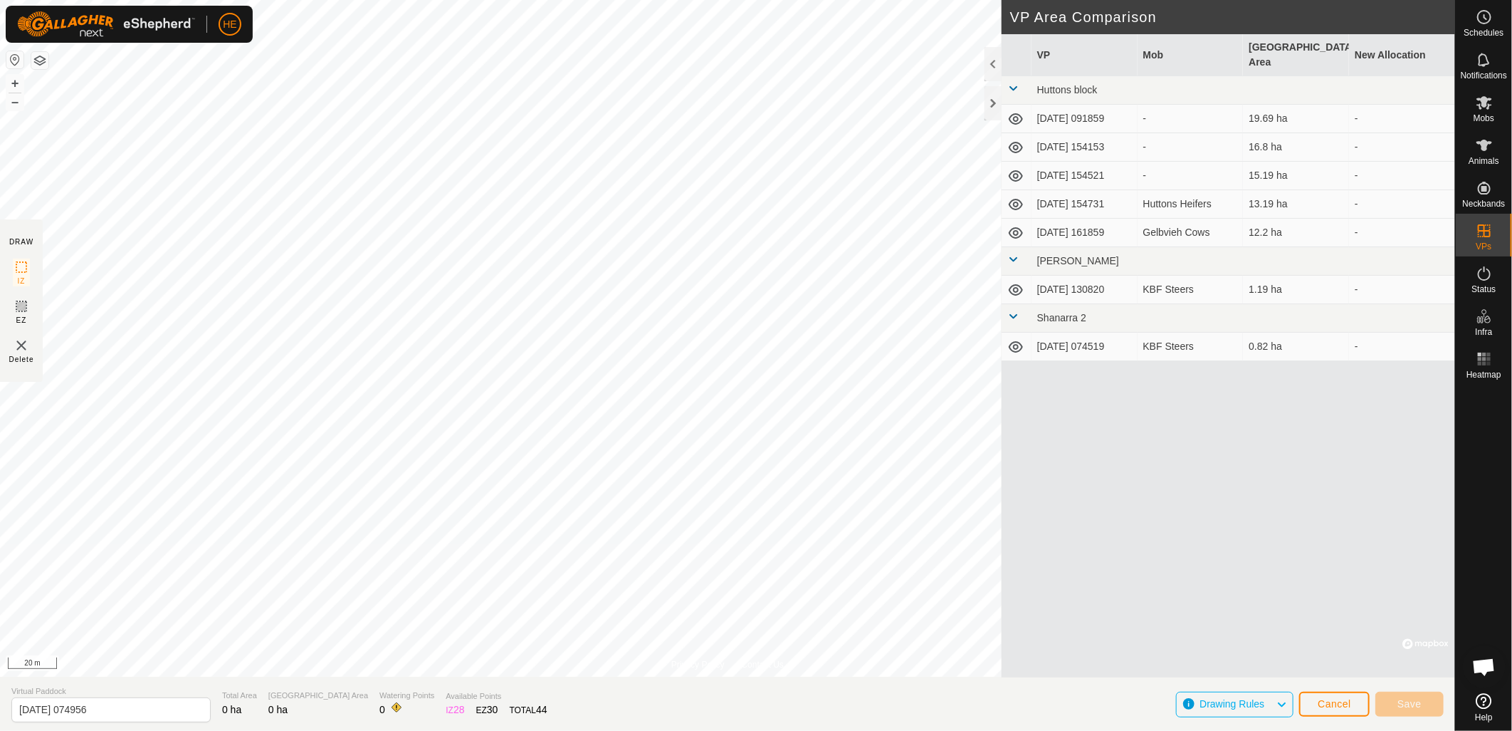
click at [6, 352] on div "Privacy Policy Contact Us Back Lane 4.8 ha + – ⇧ i © Mapbox , © OpenStreetMap ,…" at bounding box center [727, 365] width 1455 height 731
click at [523, 681] on div "Privacy Policy Contact Us Back Lane 4.8 ha + – ⇧ i © Mapbox , © OpenStreetMap ,…" at bounding box center [727, 365] width 1455 height 731
click at [598, 696] on div "Privacy Policy Contact Us Back Lane 4.8 ha + – ⇧ i © Mapbox , © OpenStreetMap ,…" at bounding box center [727, 365] width 1455 height 731
click at [1326, 703] on span "Cancel" at bounding box center [1334, 703] width 33 height 11
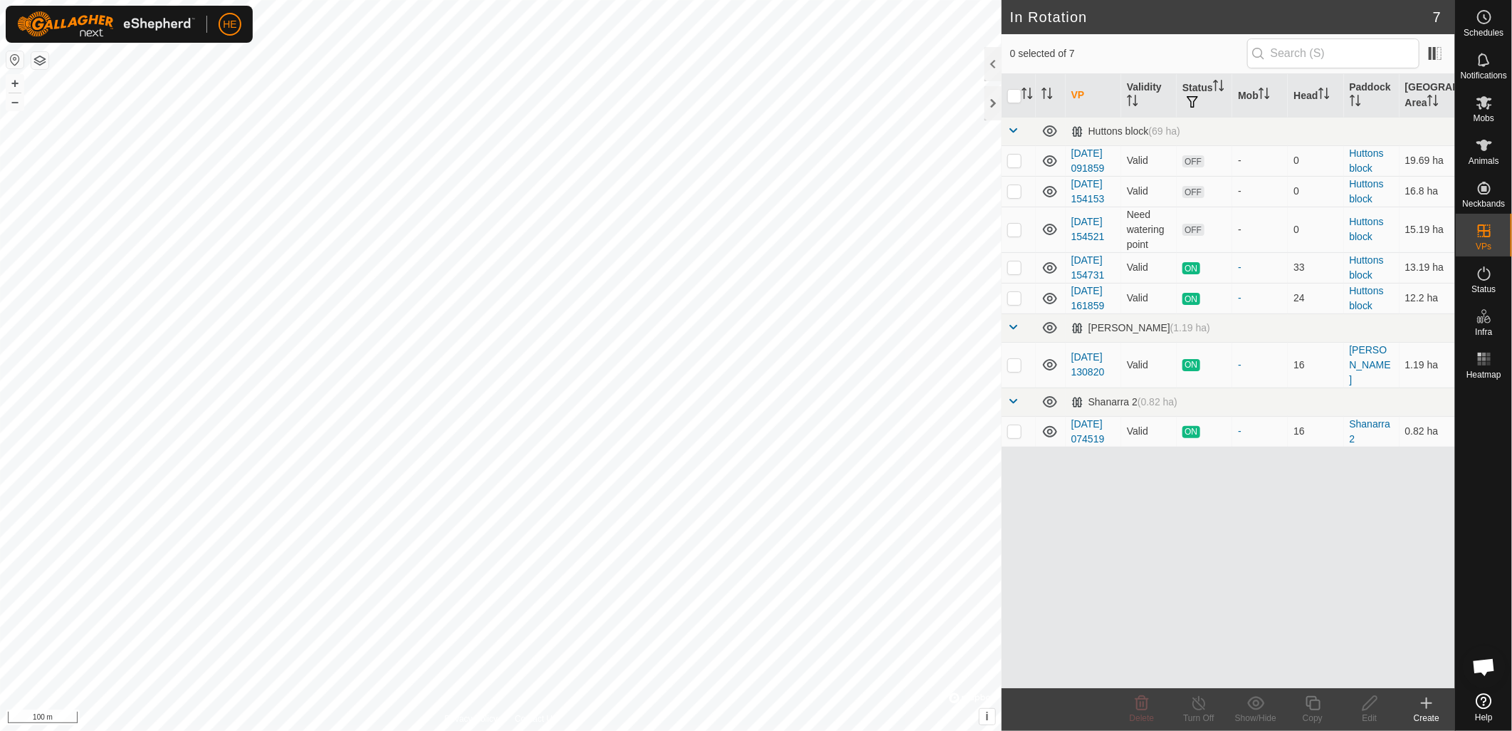
scroll to position [674, 0]
click at [1438, 712] on div "Create" at bounding box center [1426, 717] width 57 height 13
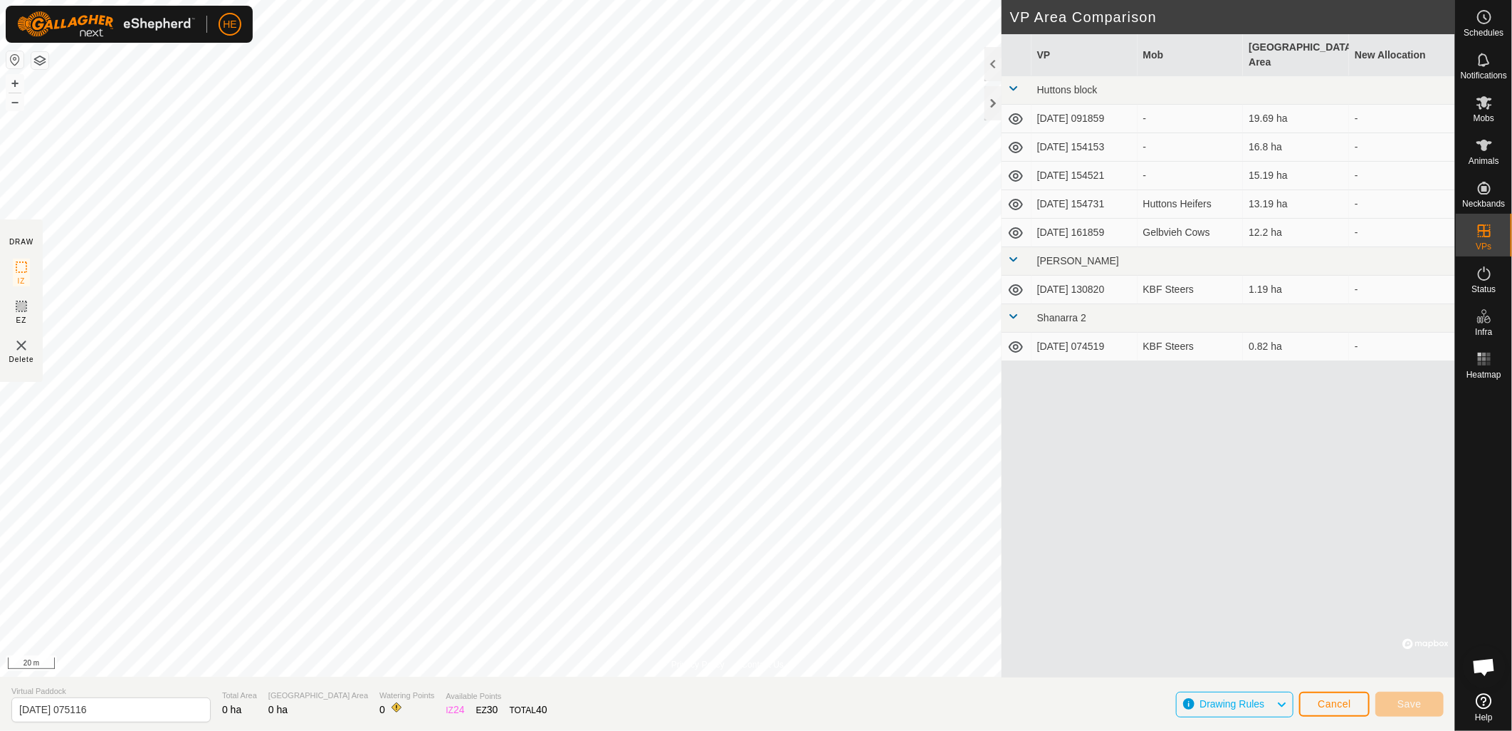
click at [446, 714] on div "Privacy Policy Contact Us WP 55 Type: trough Capacity: 100L Water Level: 100% D…" at bounding box center [727, 365] width 1455 height 731
click at [516, 0] on html "HE Schedules Notifications Mobs Animals Neckbands VPs Status Infra Heatmap Help…" at bounding box center [756, 365] width 1512 height 731
click at [778, 712] on div "Privacy Policy Contact Us + – ⇧ i © Mapbox , © OpenStreetMap , Improve this map…" at bounding box center [727, 365] width 1455 height 731
click at [753, 730] on html "HE Schedules Notifications Mobs Animals Neckbands VPs Status Infra Heatmap Help…" at bounding box center [756, 365] width 1512 height 731
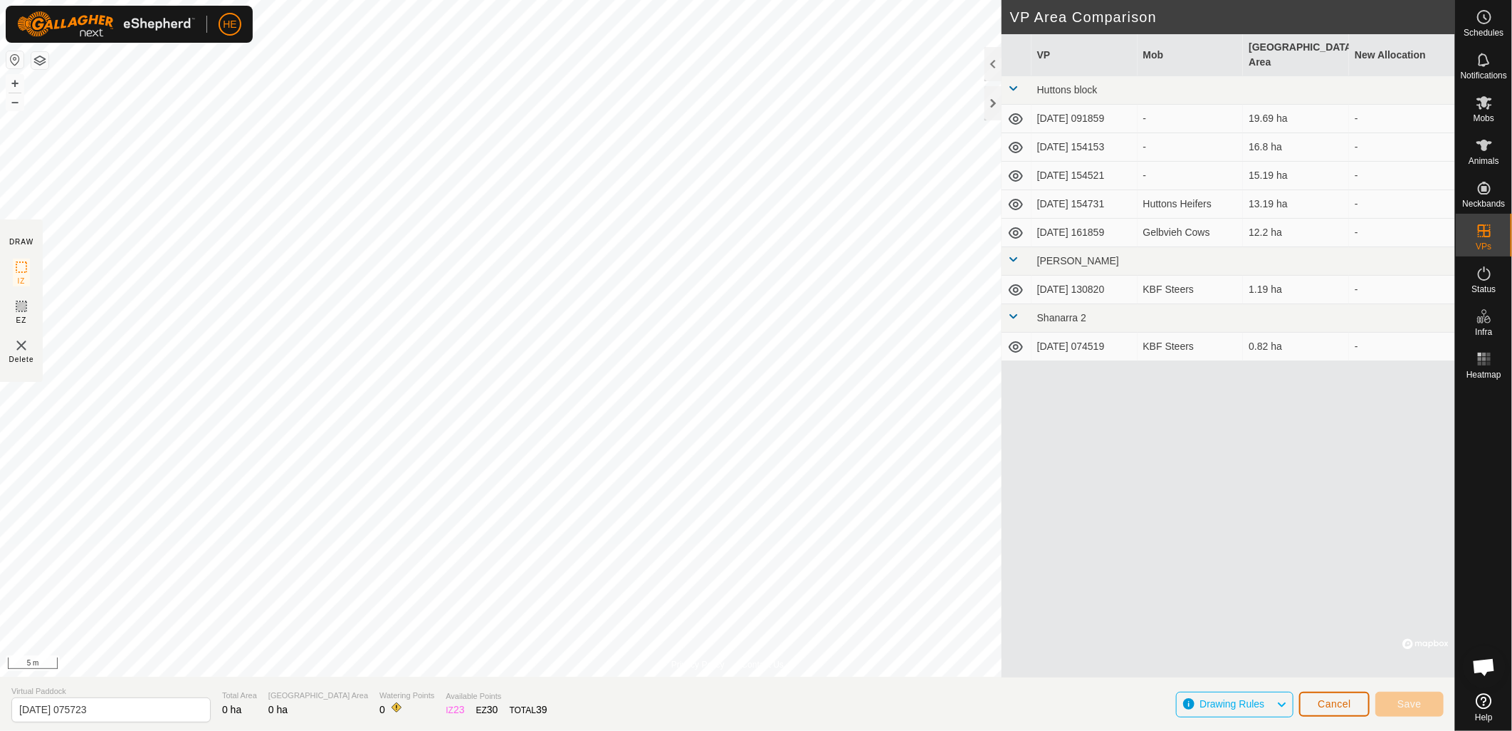
click at [1328, 695] on button "Cancel" at bounding box center [1334, 703] width 70 height 25
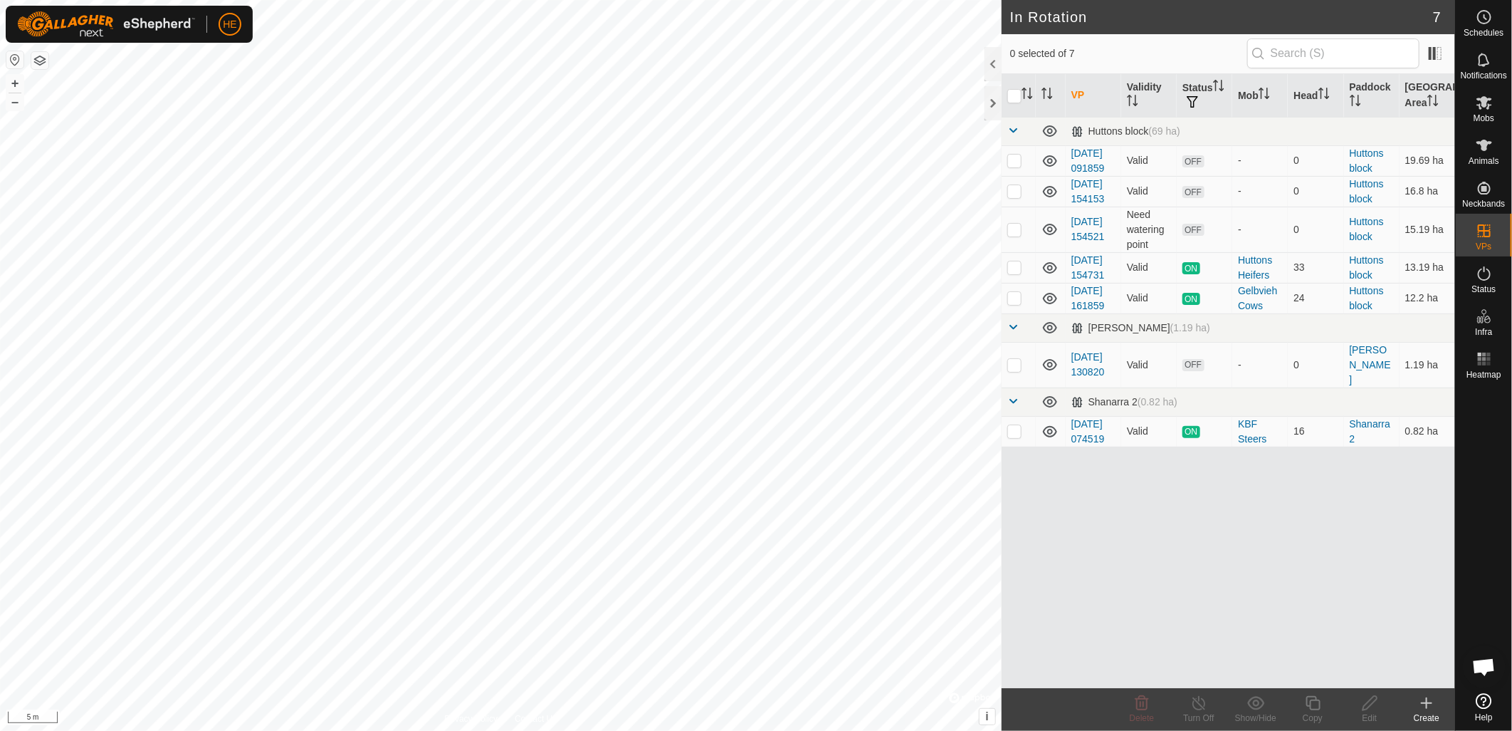
click at [1428, 721] on div "Create" at bounding box center [1426, 717] width 57 height 13
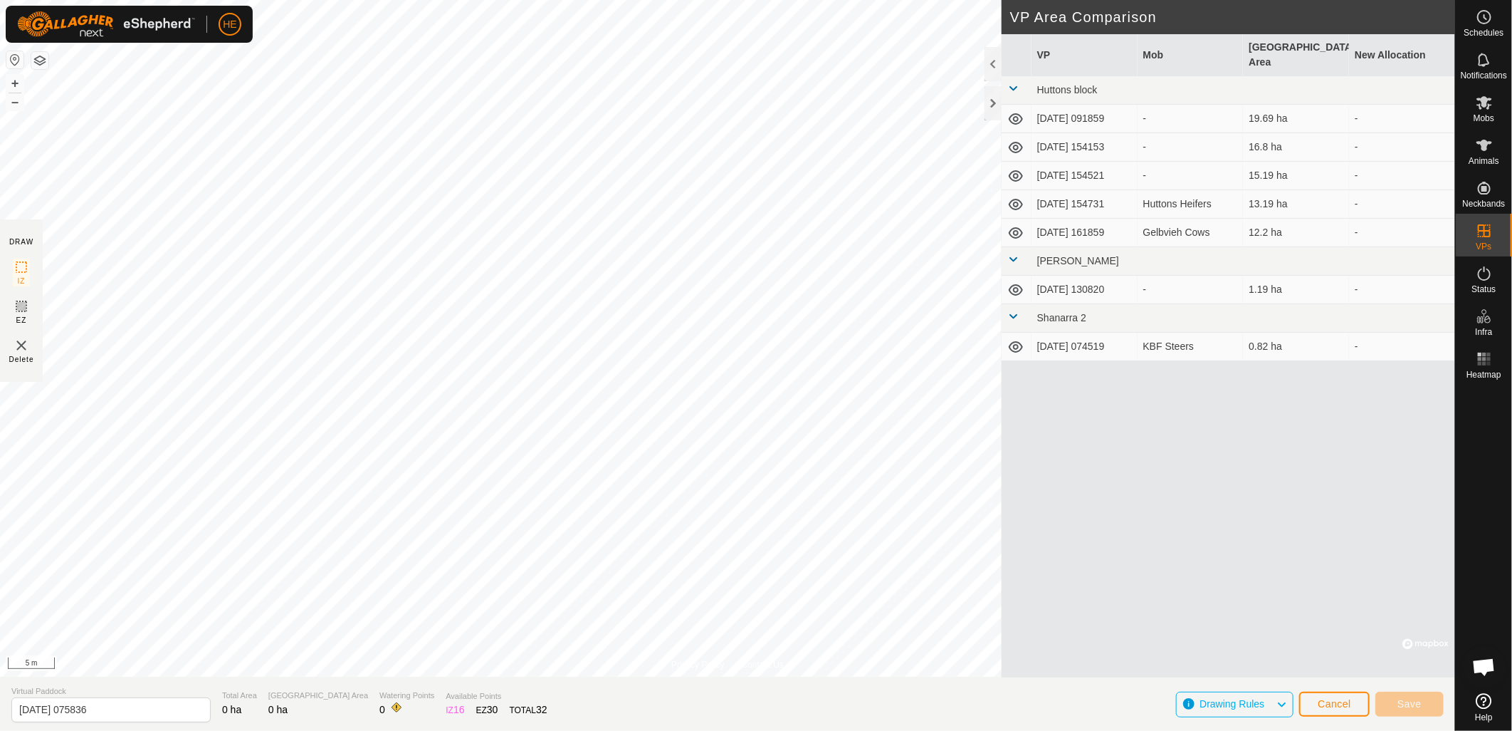
click at [293, 730] on html "HE Schedules Notifications Mobs Animals Neckbands VPs Status Infra Heatmap Help…" at bounding box center [756, 365] width 1512 height 731
click at [375, 730] on html "HE Schedules Notifications Mobs Animals Neckbands VPs Status Infra Heatmap Help…" at bounding box center [756, 365] width 1512 height 731
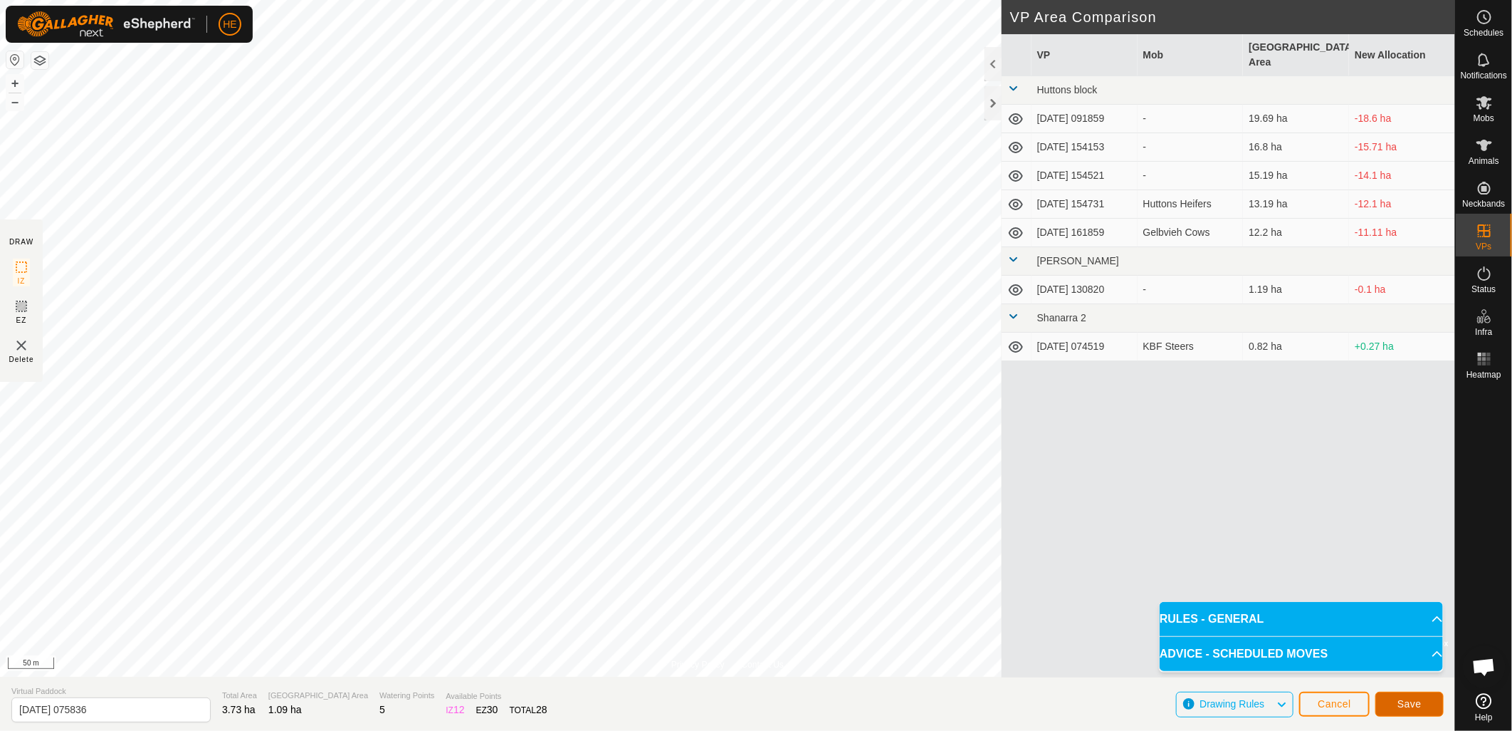
click at [1412, 706] on span "Save" at bounding box center [1410, 703] width 24 height 11
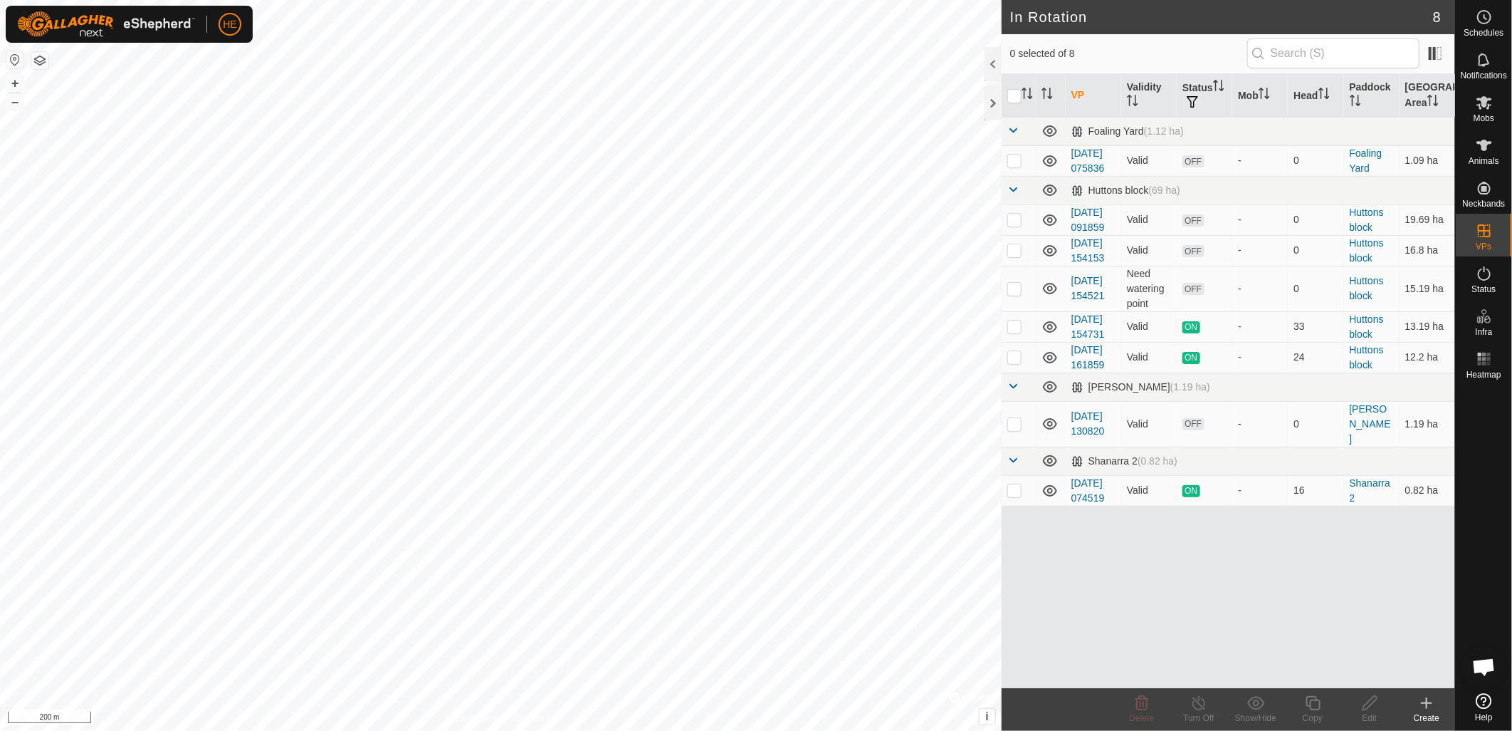
scroll to position [674, 0]
click at [1147, 707] on icon at bounding box center [1143, 703] width 14 height 14
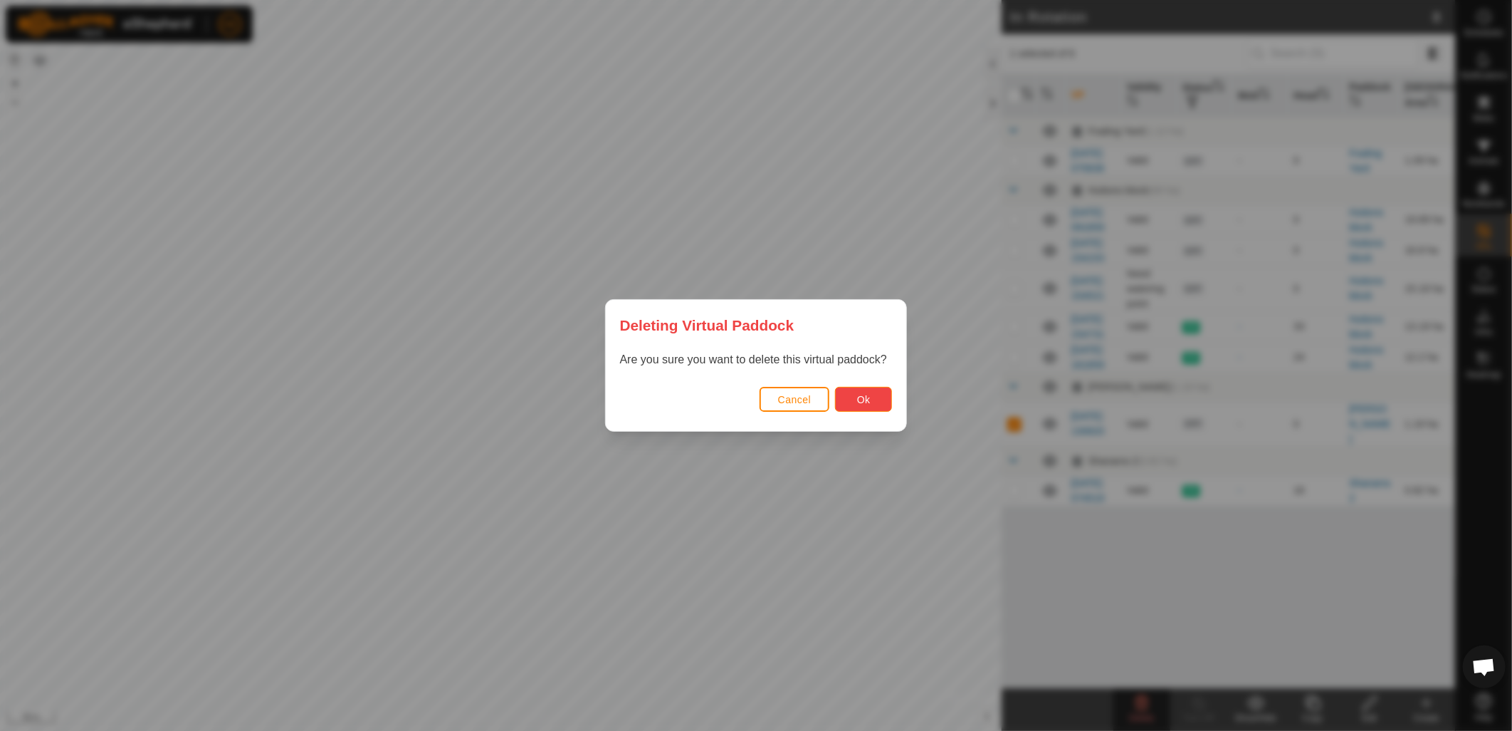
click at [859, 400] on span "Ok" at bounding box center [864, 399] width 14 height 11
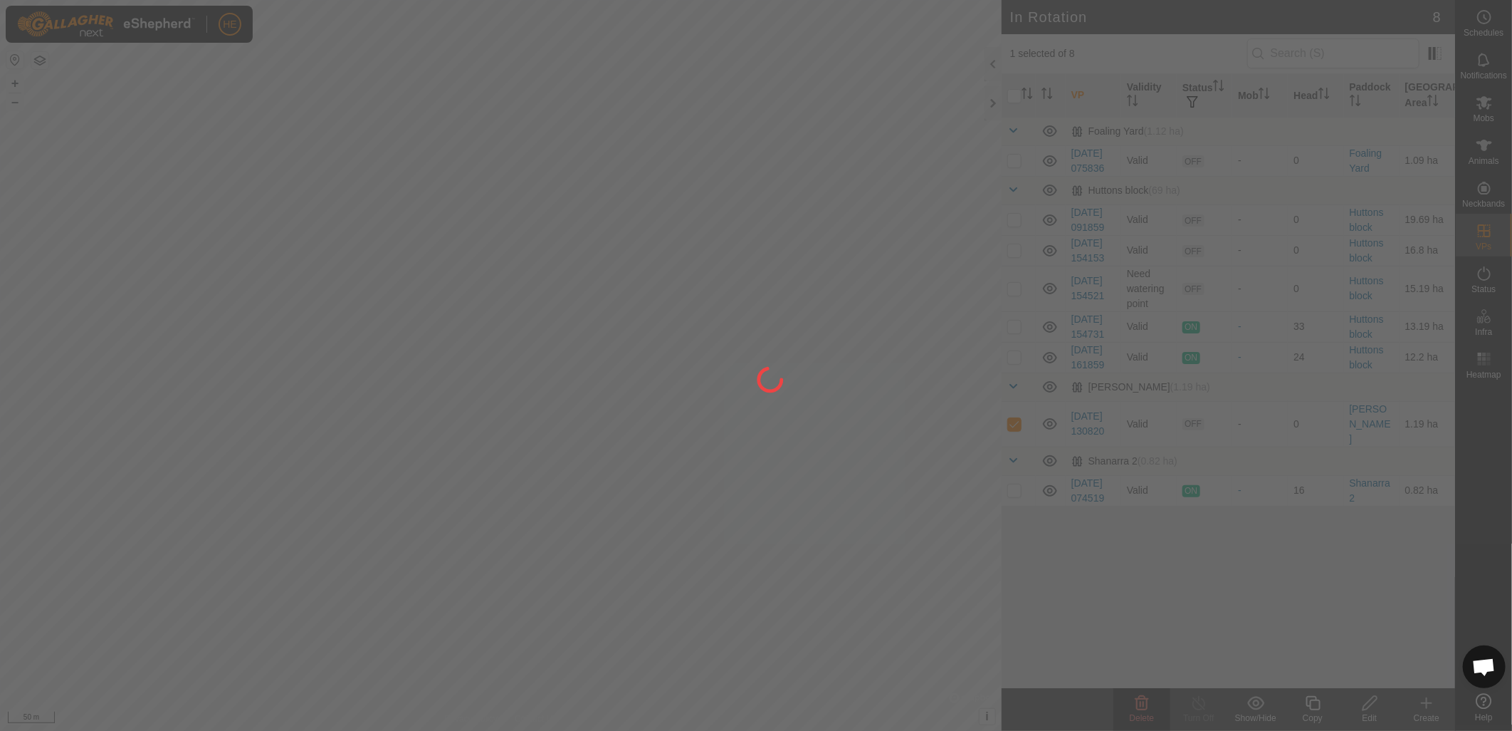
checkbox input "false"
